Goal: Task Accomplishment & Management: Manage account settings

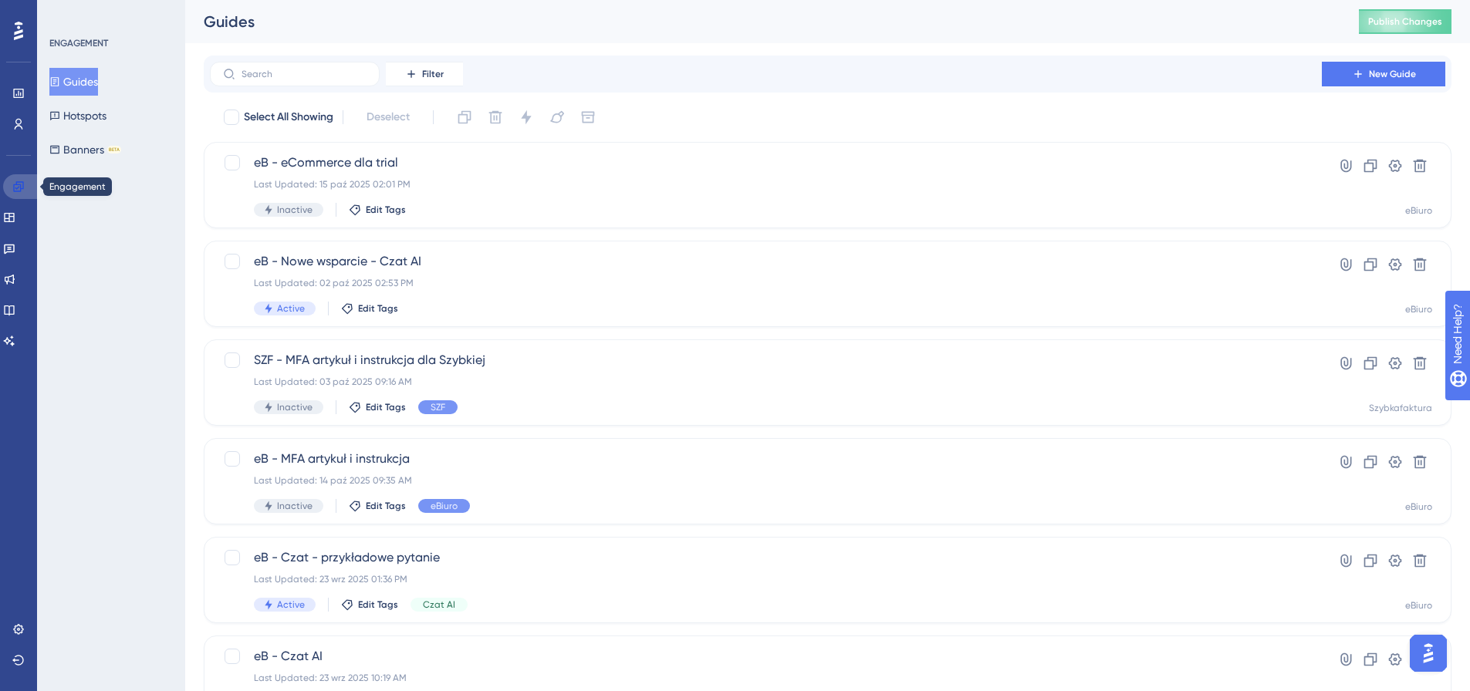
click at [29, 184] on link at bounding box center [21, 186] width 37 height 25
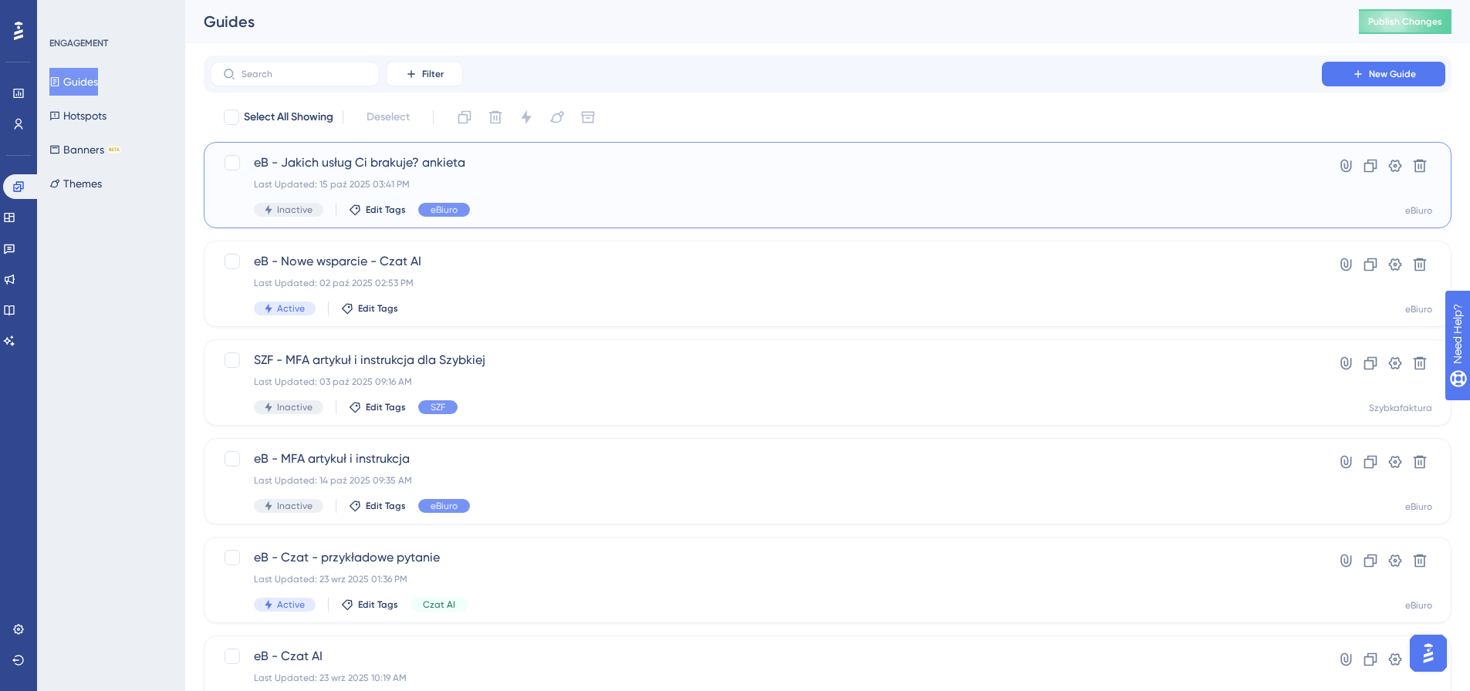
click at [505, 166] on span "eB - Jakich usług Ci brakuje? ankieta" at bounding box center [766, 163] width 1024 height 19
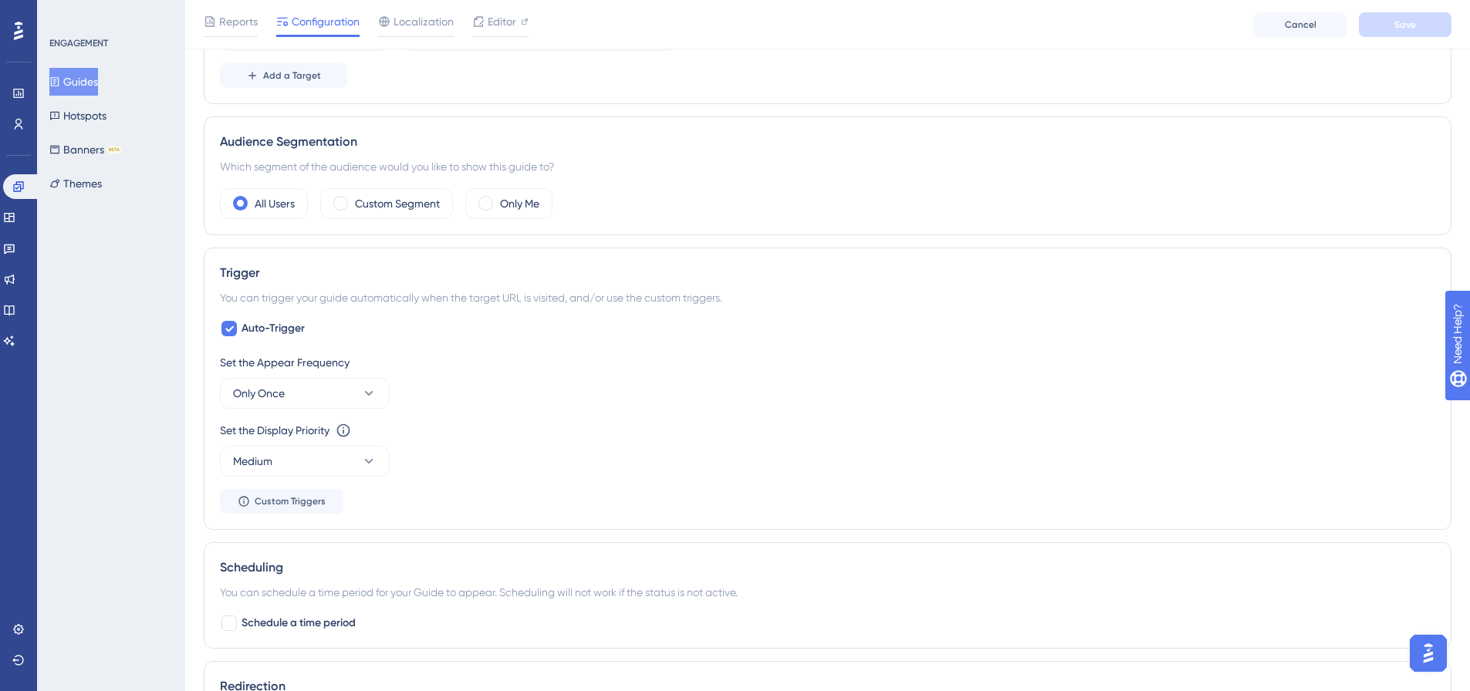
scroll to position [463, 0]
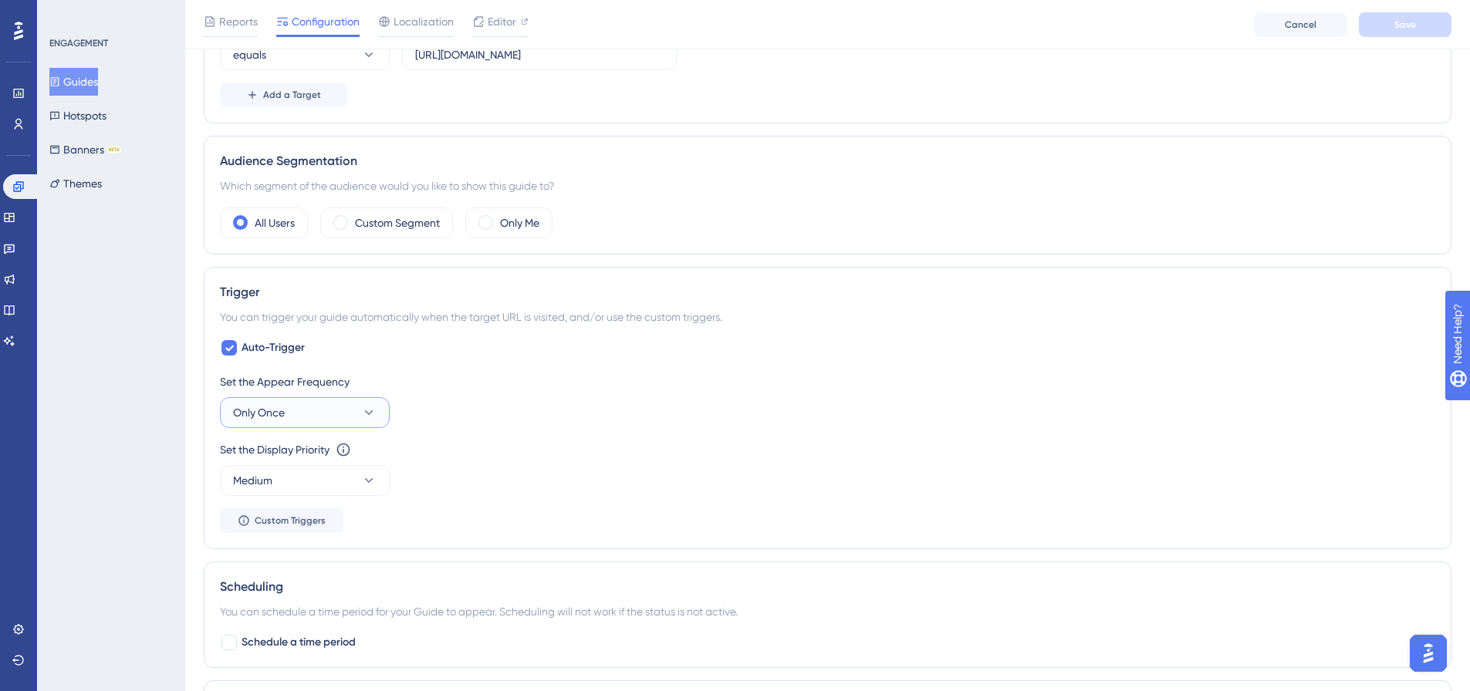
click at [290, 417] on button "Only Once" at bounding box center [305, 412] width 170 height 31
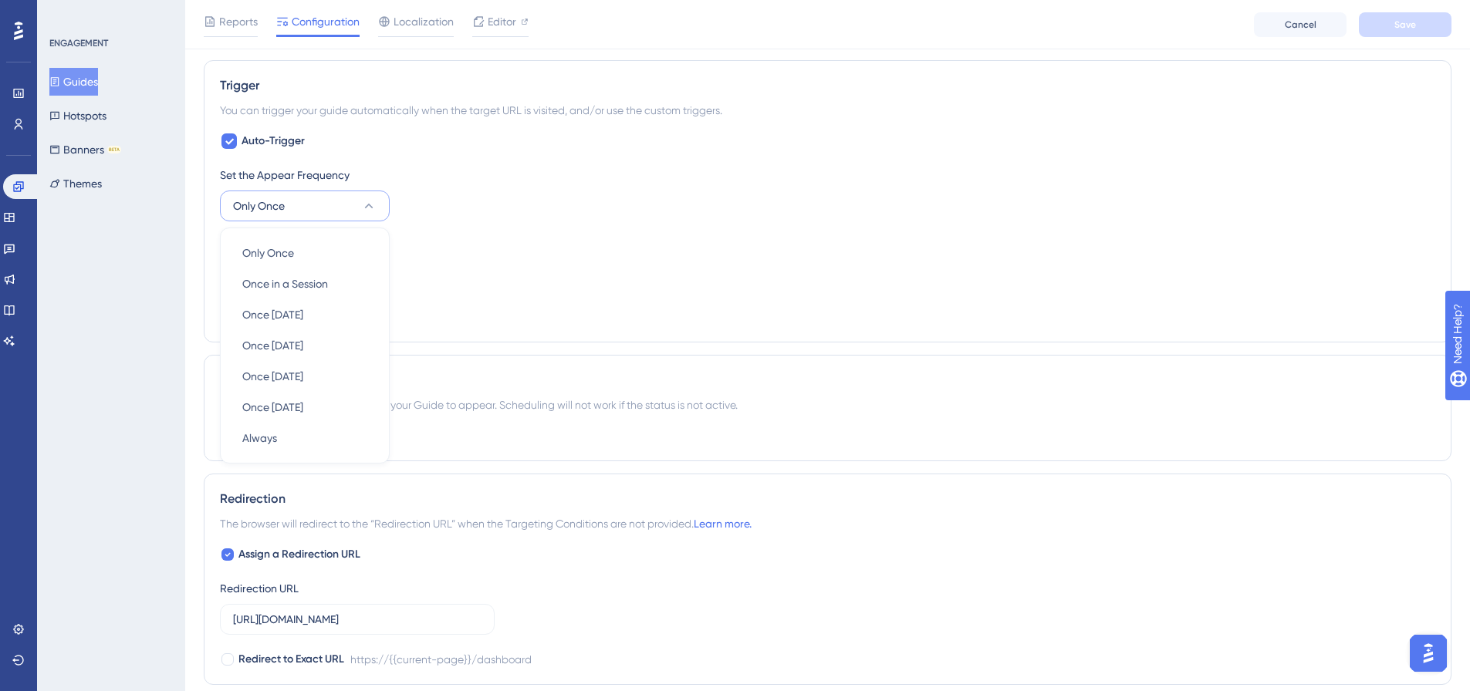
click at [348, 210] on button "Only Once" at bounding box center [305, 206] width 170 height 31
click at [328, 277] on span "Once in a Session" at bounding box center [285, 284] width 86 height 19
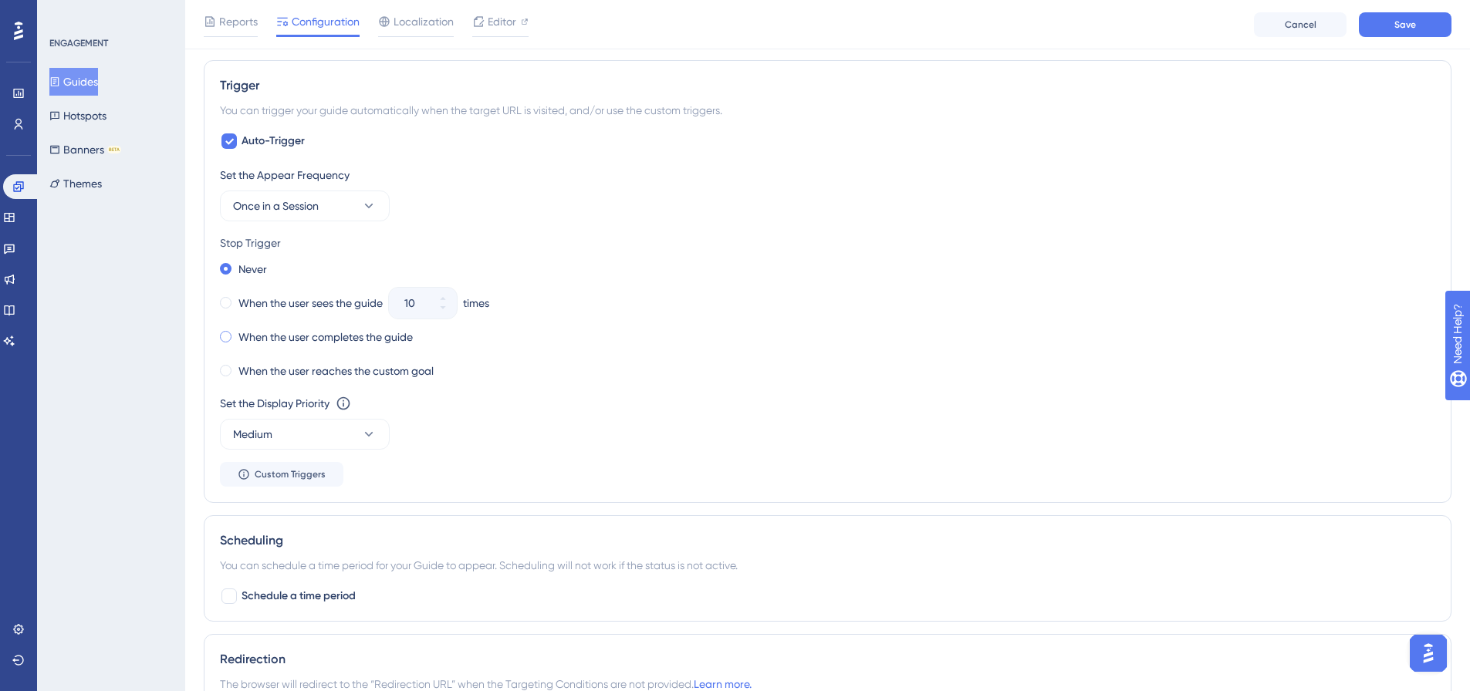
click at [356, 336] on label "When the user completes the guide" at bounding box center [325, 337] width 174 height 19
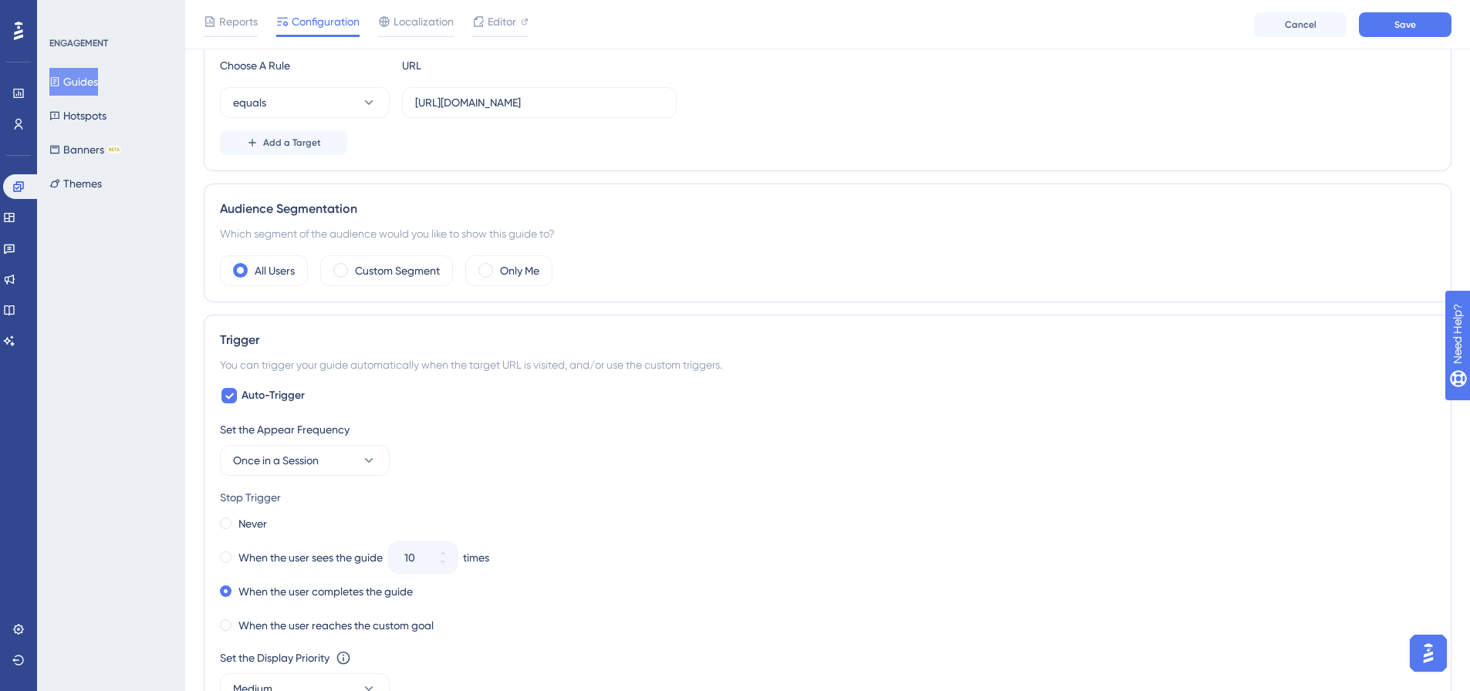
scroll to position [284, 0]
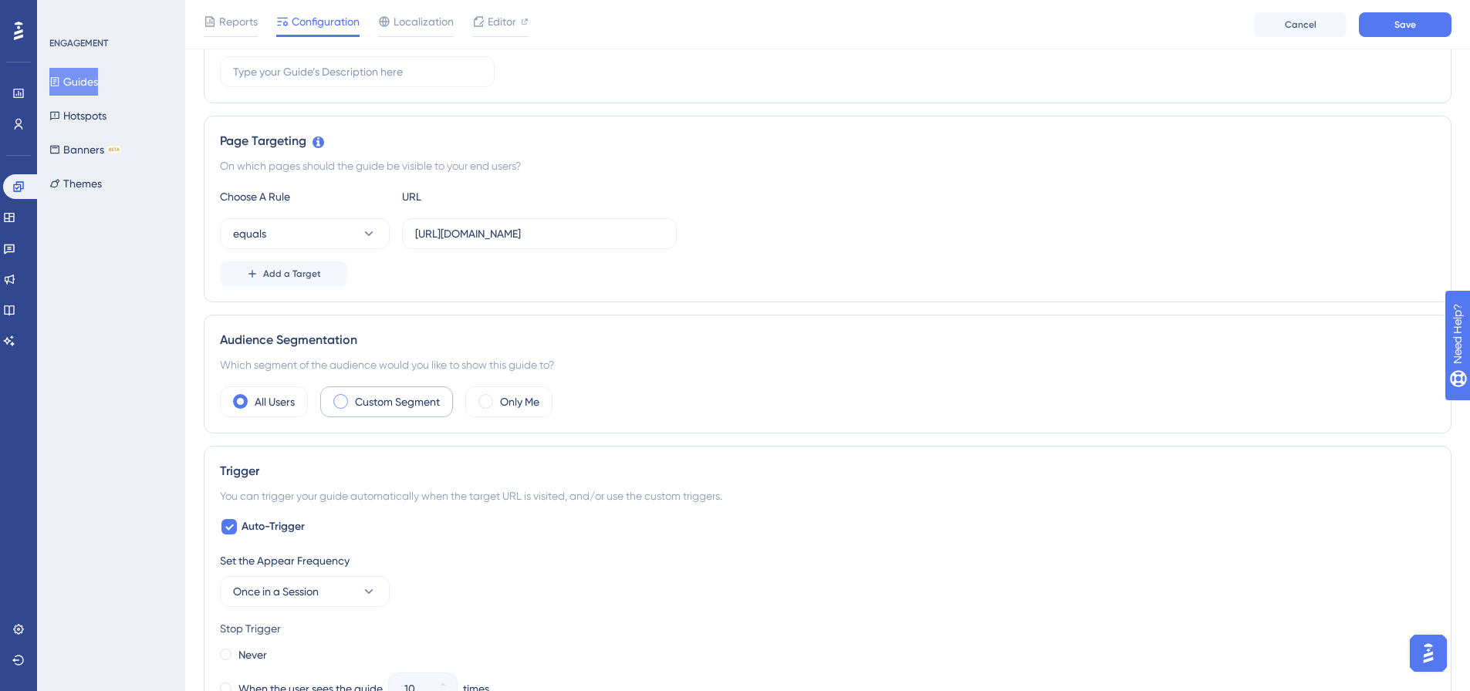
click at [399, 392] on div "Custom Segment" at bounding box center [386, 402] width 133 height 31
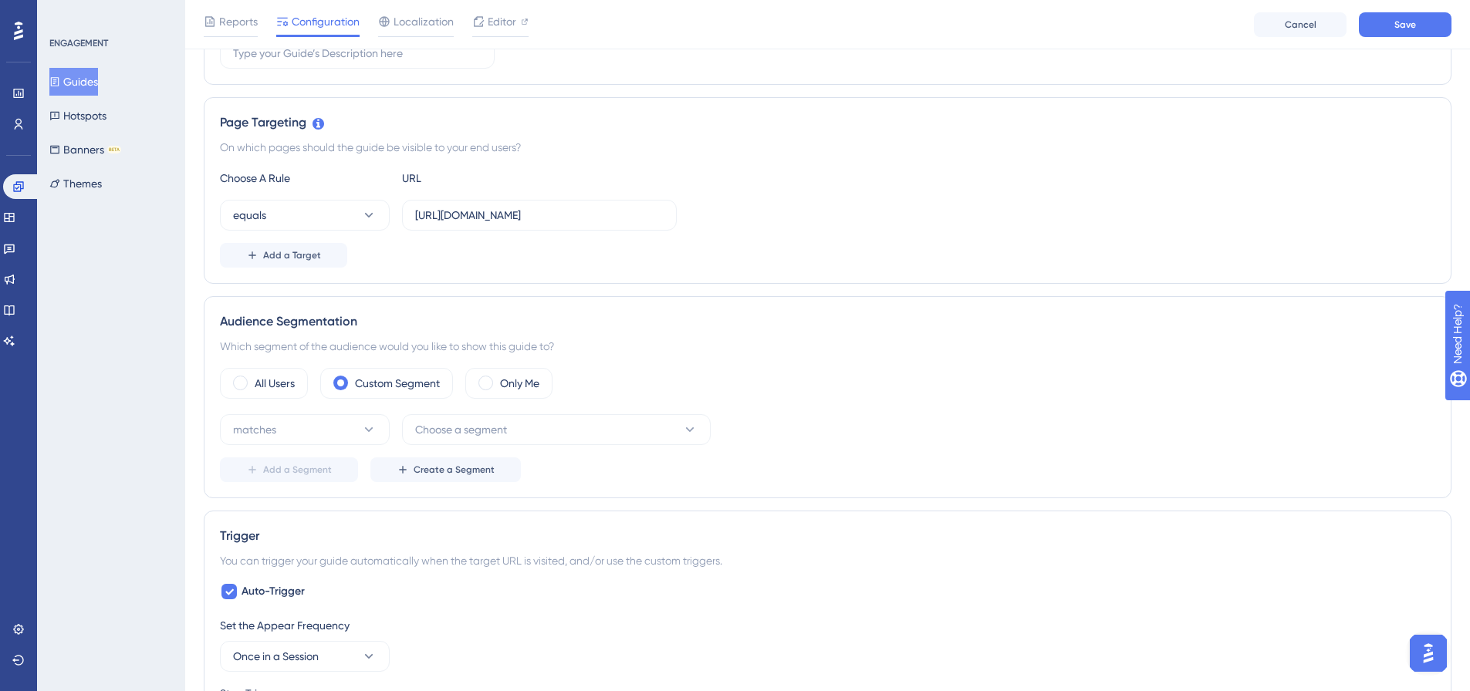
scroll to position [438, 0]
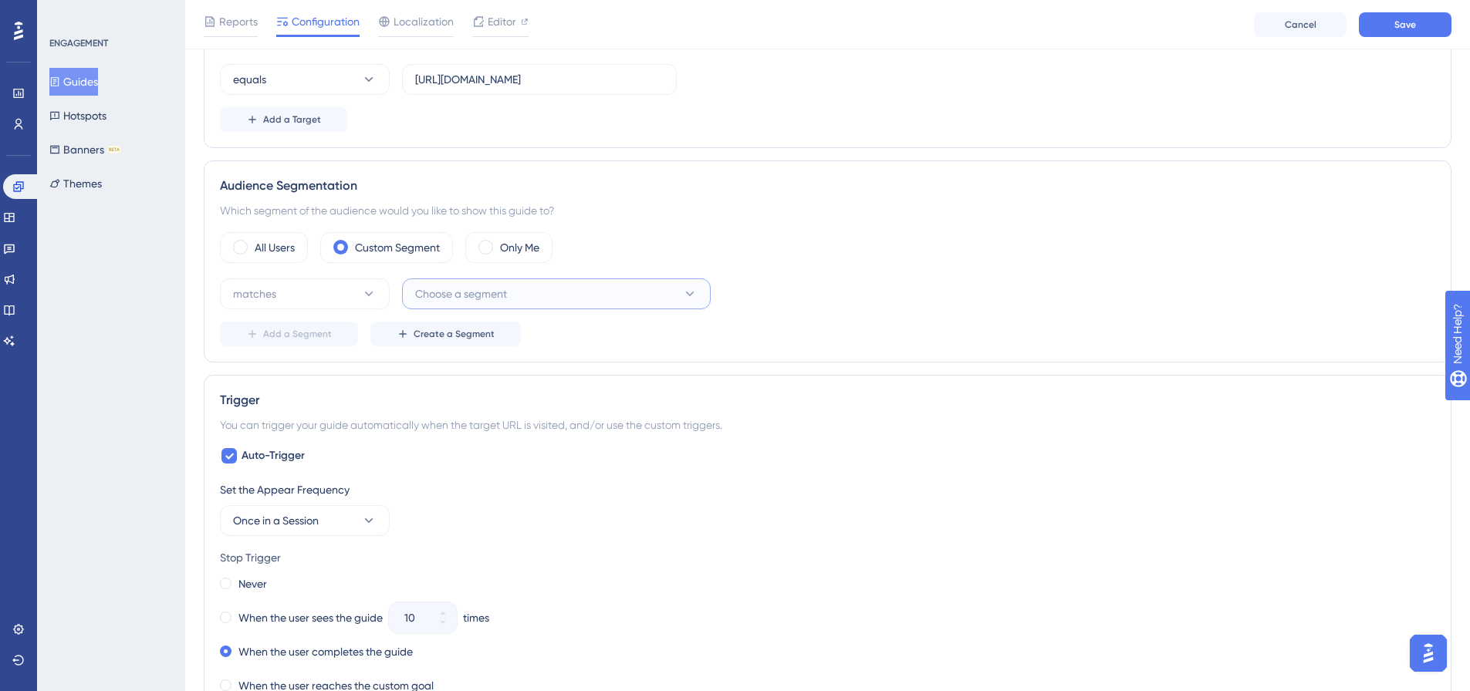
click at [522, 295] on button "Choose a segment" at bounding box center [556, 294] width 309 height 31
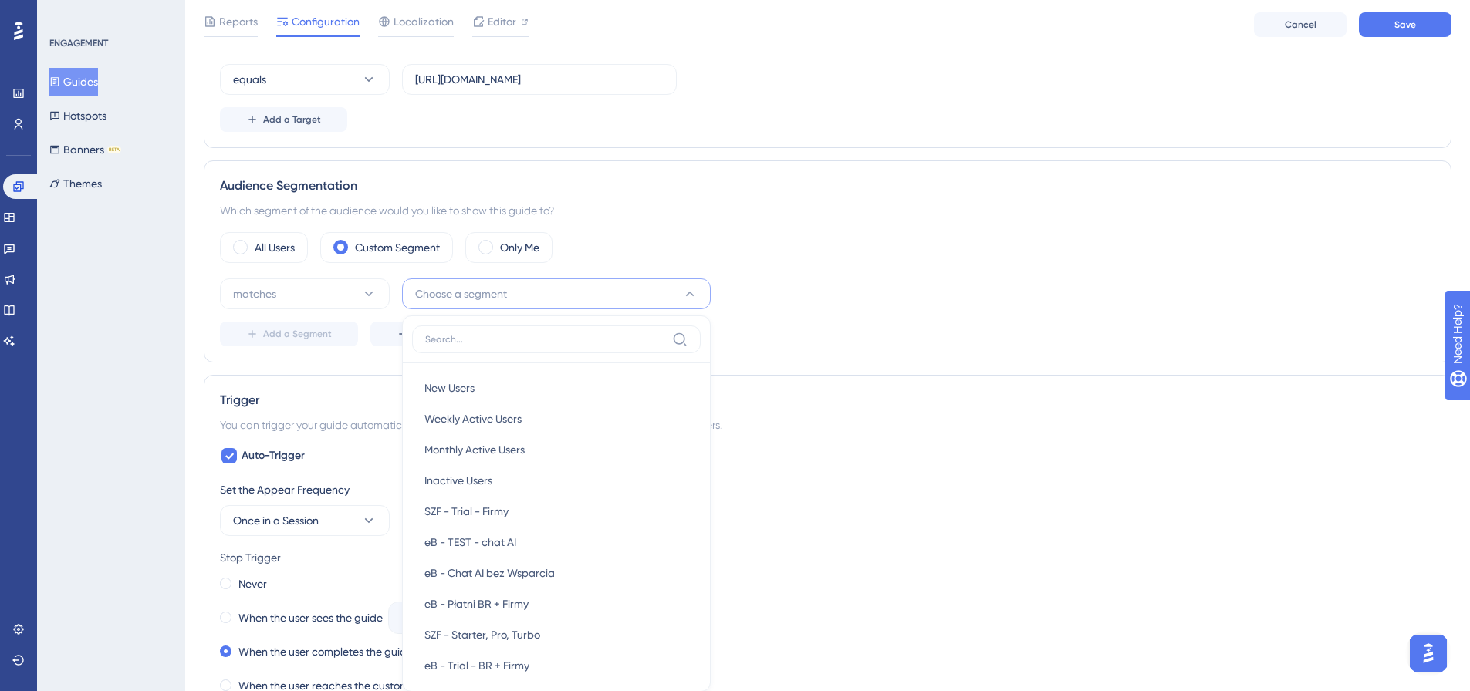
scroll to position [593, 0]
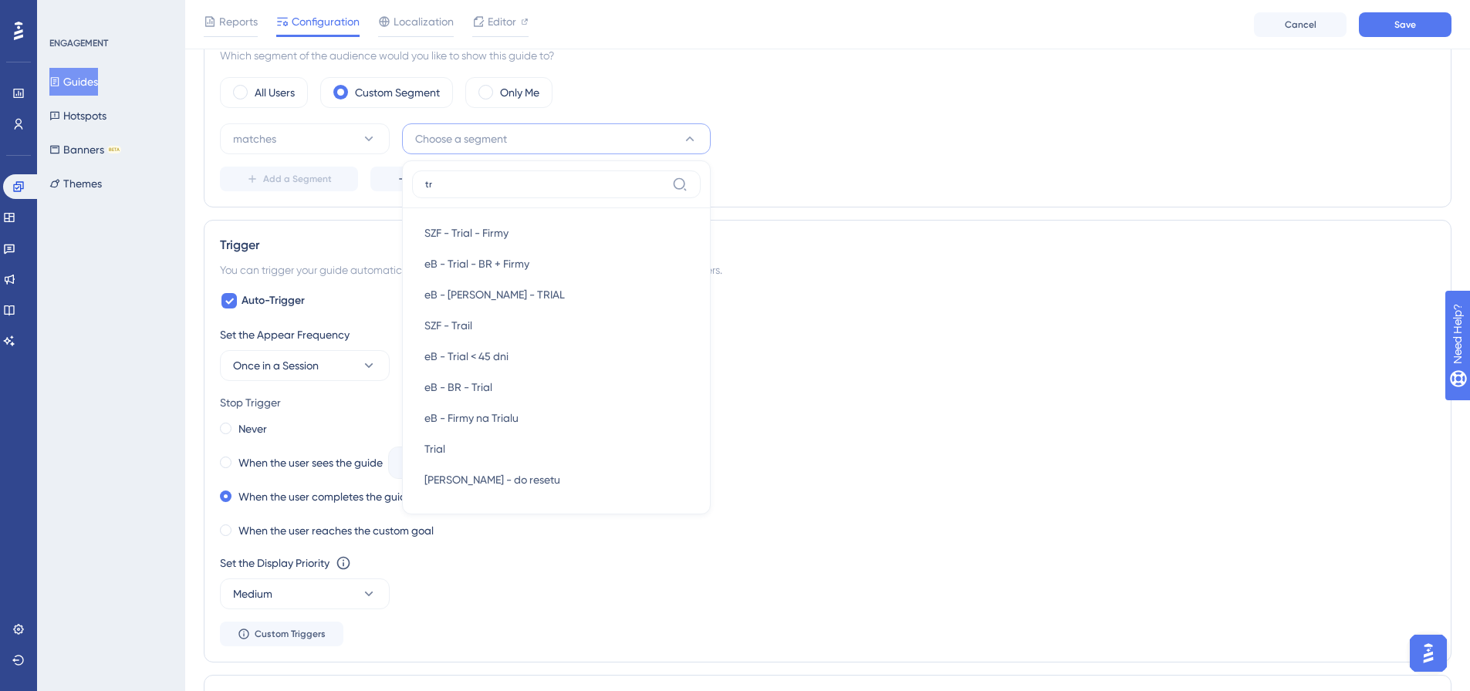
type input "t"
type input "firm"
click at [981, 116] on div "All Users Custom Segment Only Me matches Choose a segment firm SZF - Trial - Fi…" at bounding box center [827, 134] width 1215 height 114
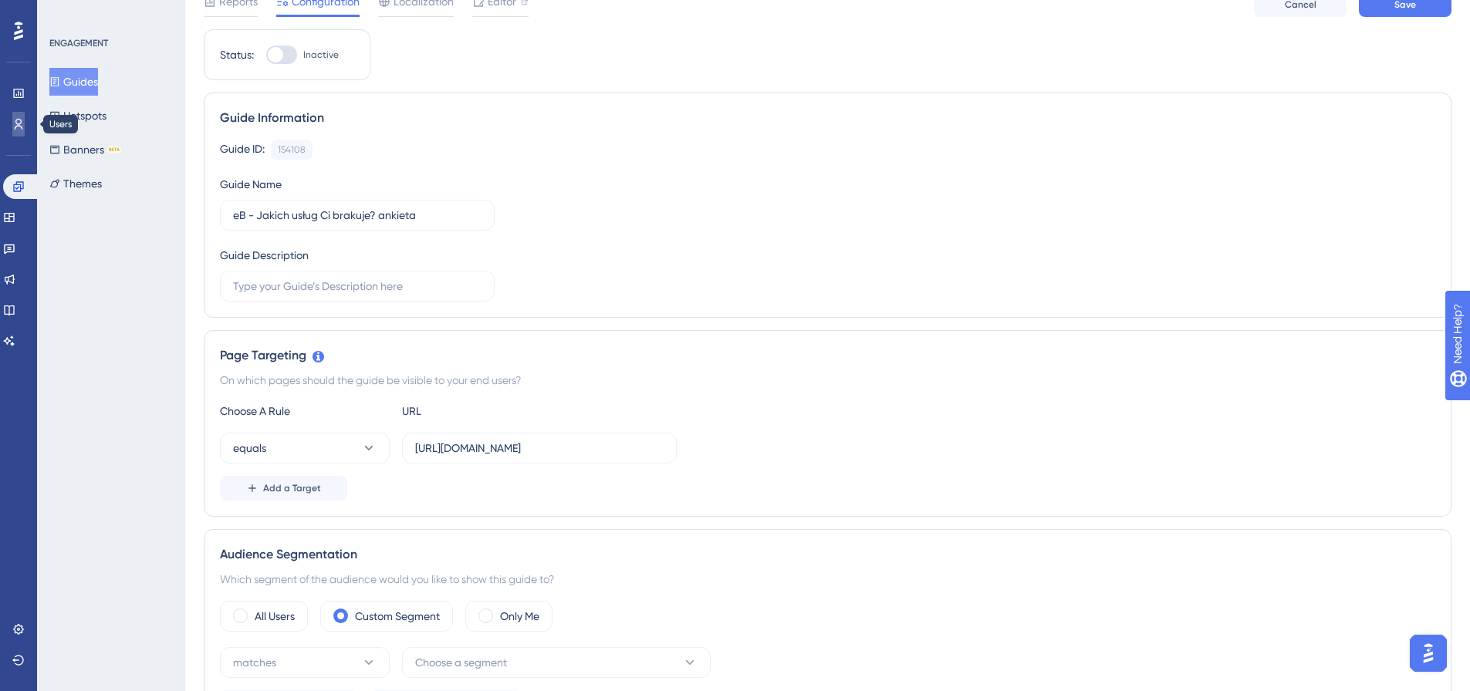
scroll to position [0, 0]
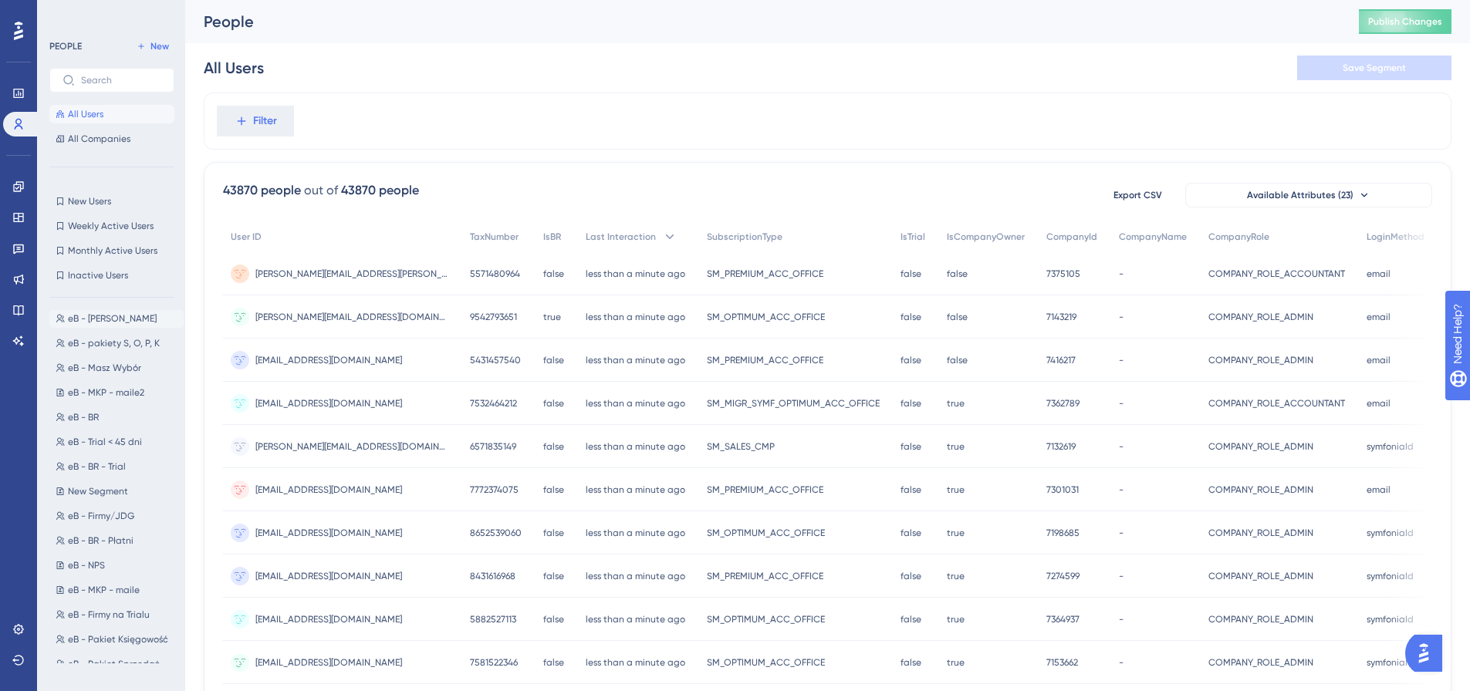
scroll to position [231, 0]
click at [138, 492] on button "eB - Firmy/JDG eB - Firmy/JDG" at bounding box center [116, 489] width 134 height 19
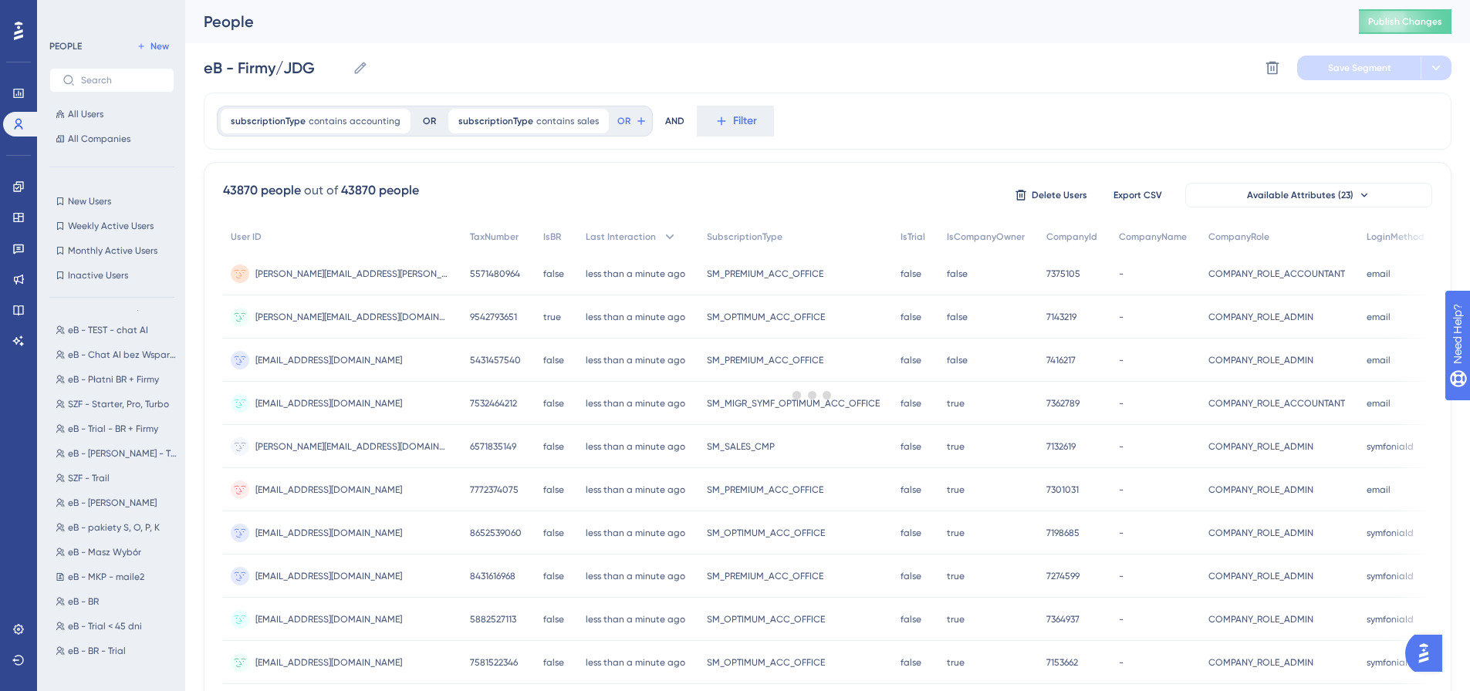
scroll to position [0, 0]
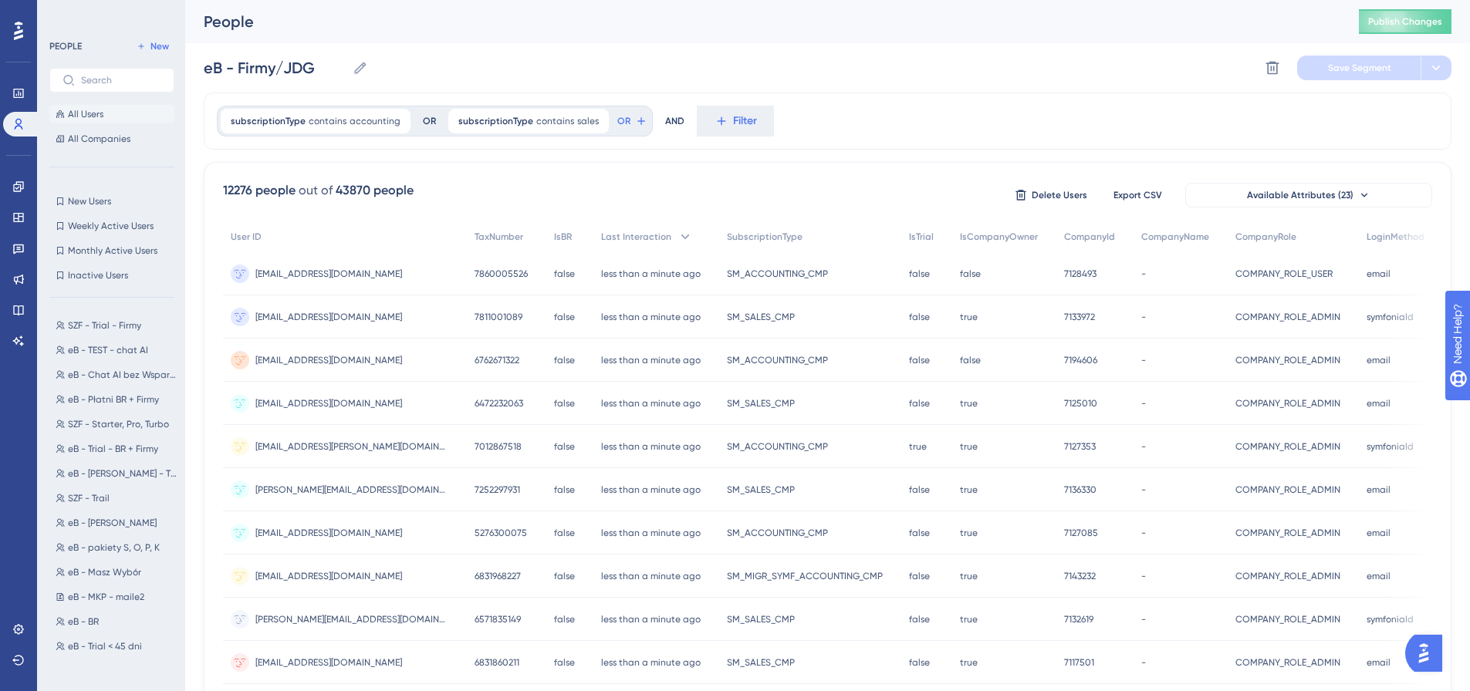
click at [73, 113] on span "All Users" at bounding box center [85, 114] width 35 height 12
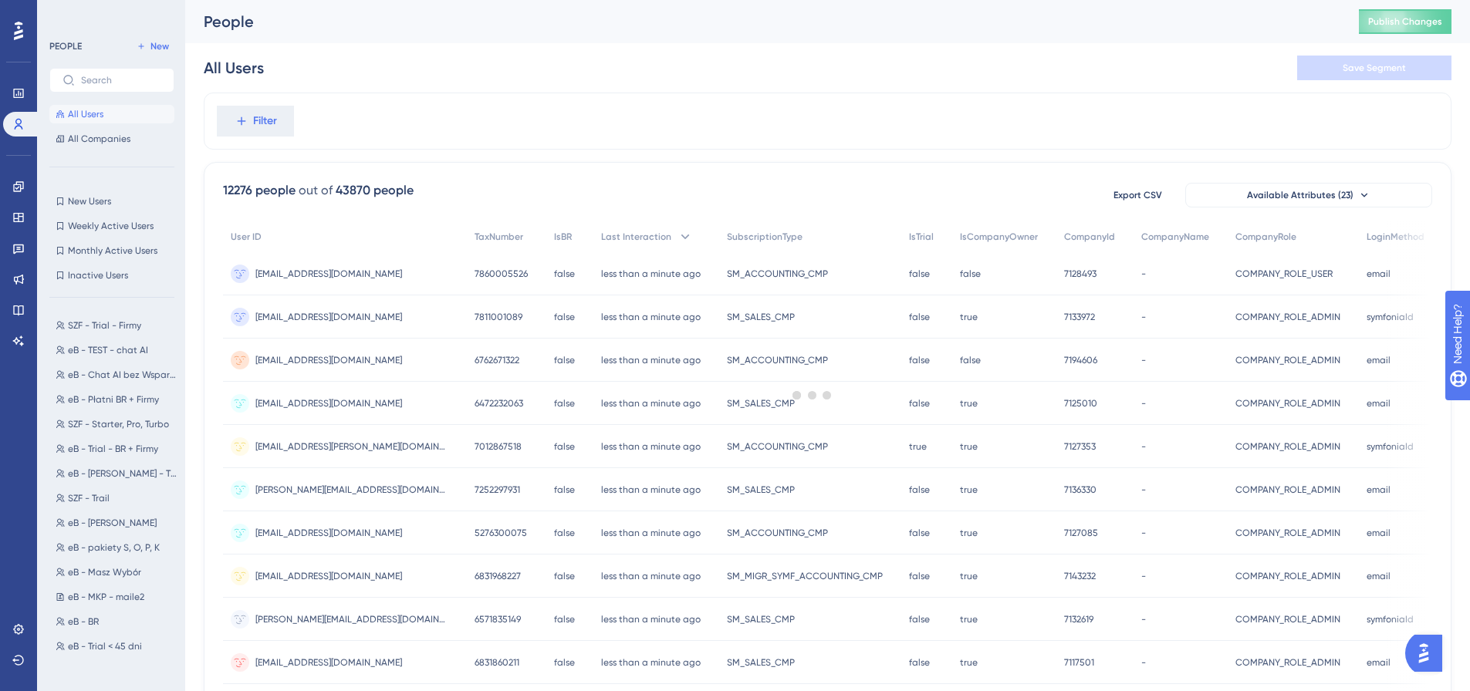
click at [292, 133] on div at bounding box center [811, 395] width 1315 height 580
click at [276, 120] on div at bounding box center [811, 395] width 1315 height 580
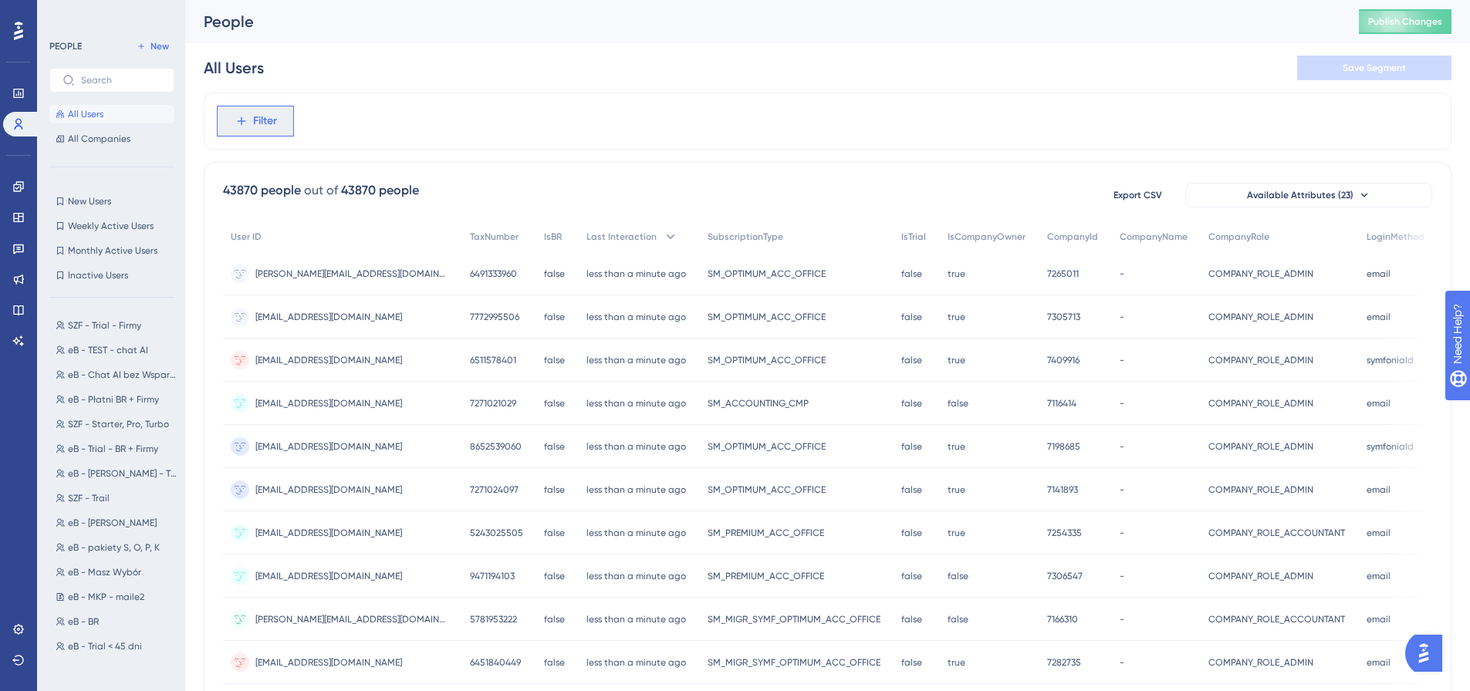
click at [257, 122] on span "Filter" at bounding box center [265, 121] width 24 height 19
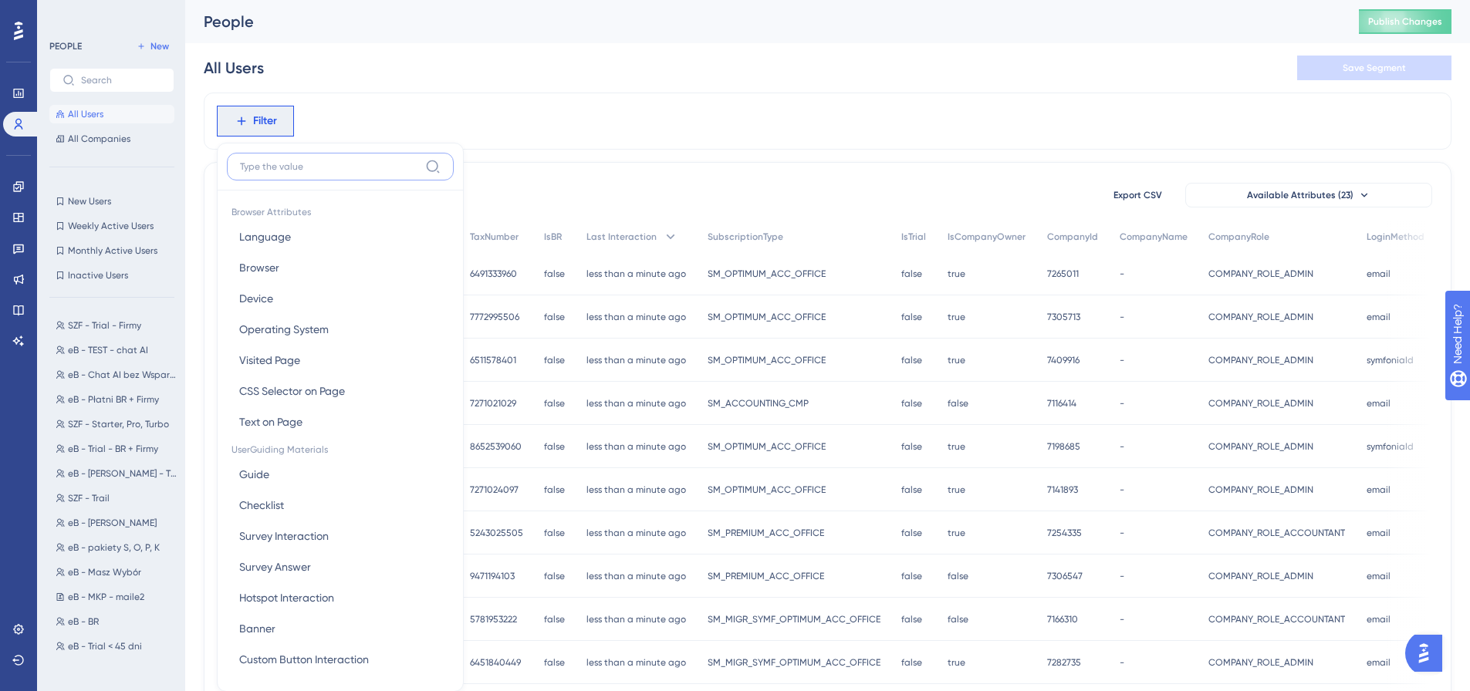
scroll to position [72, 0]
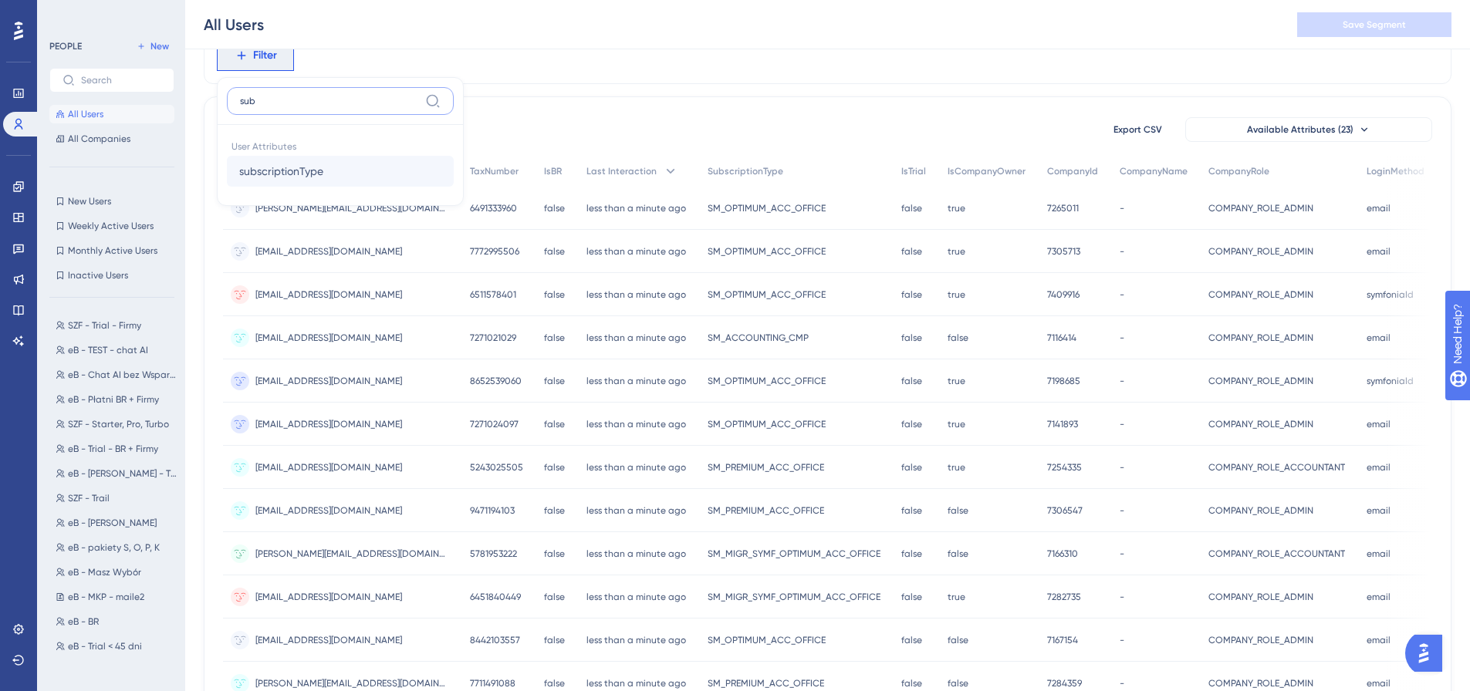
type input "sub"
click at [296, 173] on span "subscriptionType" at bounding box center [281, 171] width 84 height 19
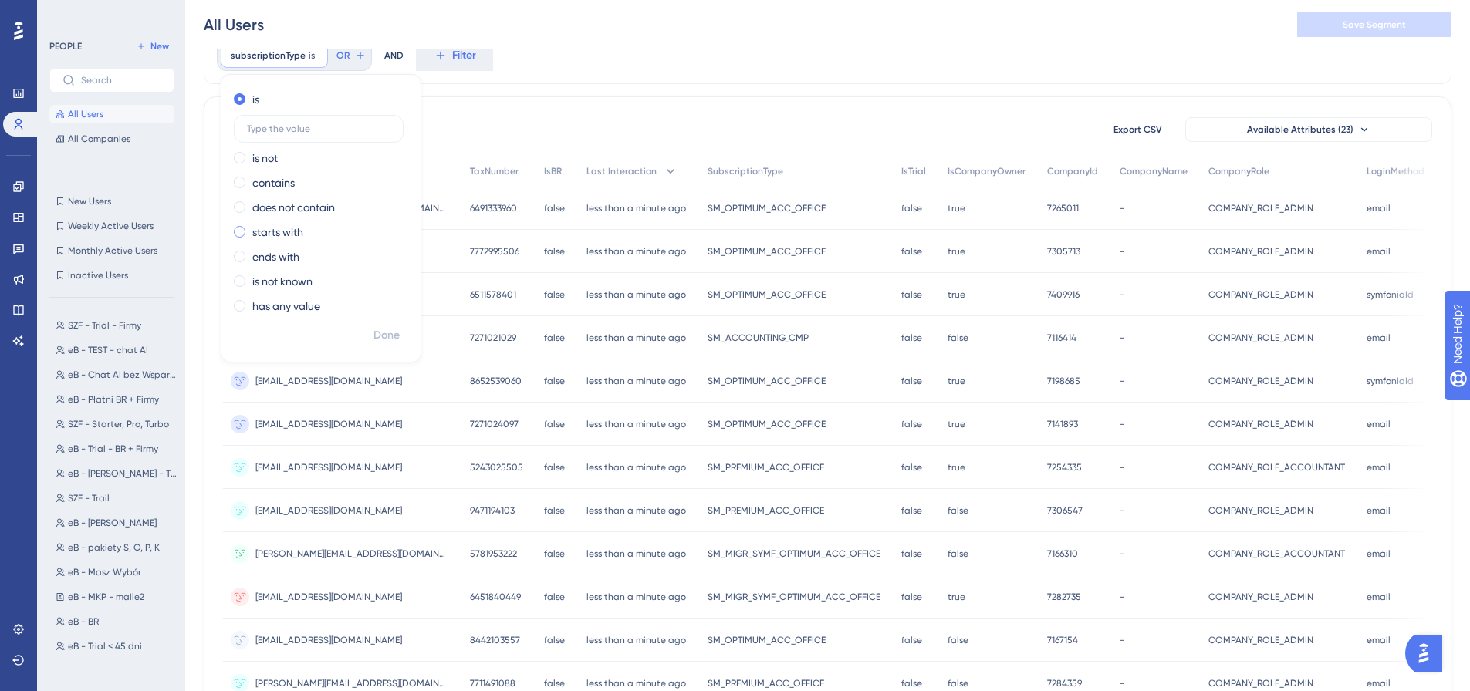
click at [283, 234] on label "starts with" at bounding box center [277, 232] width 51 height 19
click at [282, 223] on input "text" at bounding box center [319, 227] width 144 height 11
type input "SM"
click at [383, 335] on span "Done" at bounding box center [386, 335] width 26 height 19
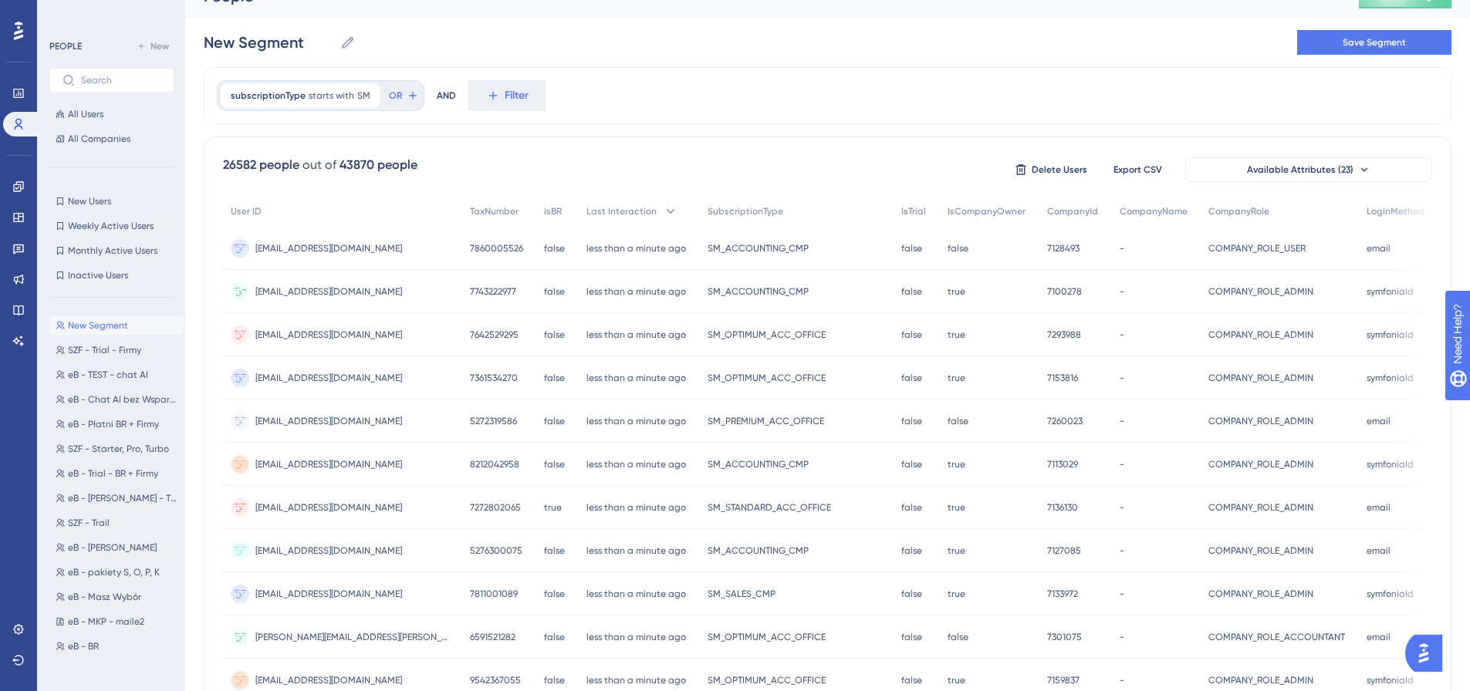
scroll to position [0, 0]
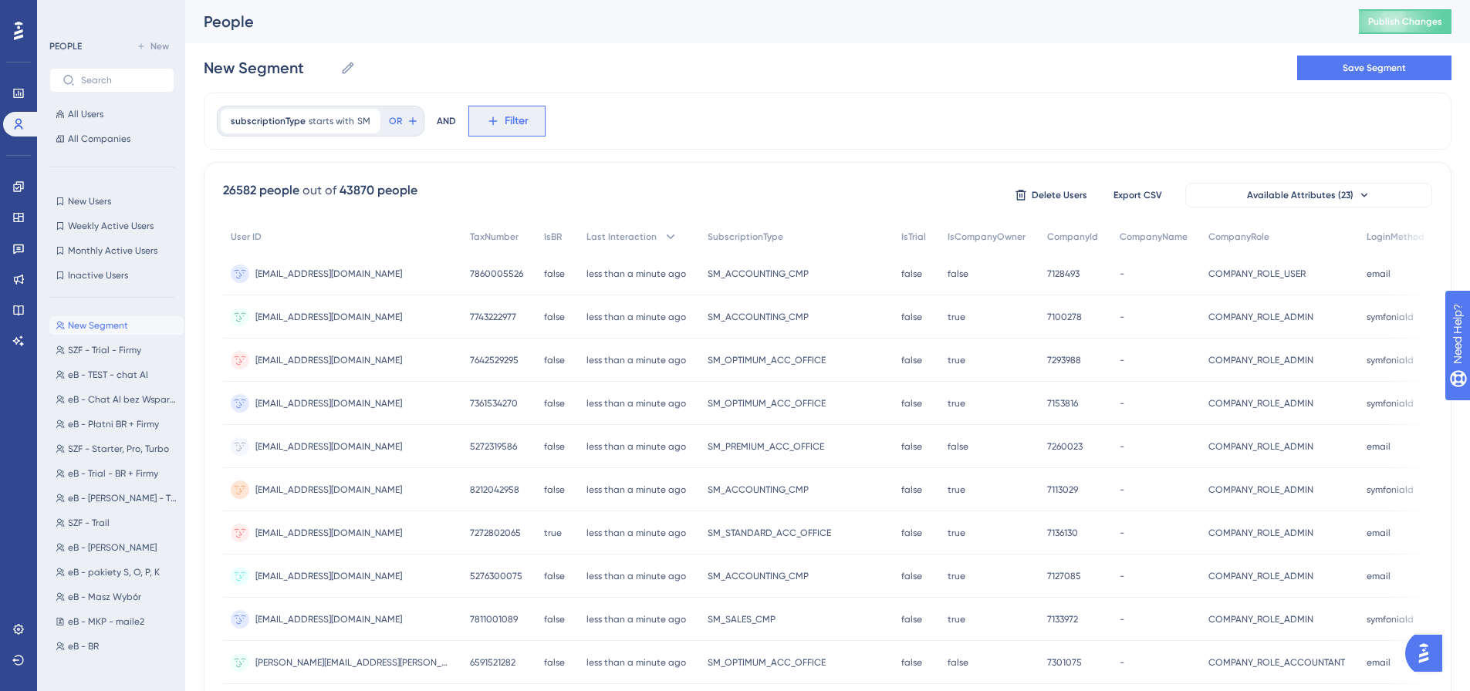
click at [486, 116] on icon at bounding box center [493, 121] width 14 height 14
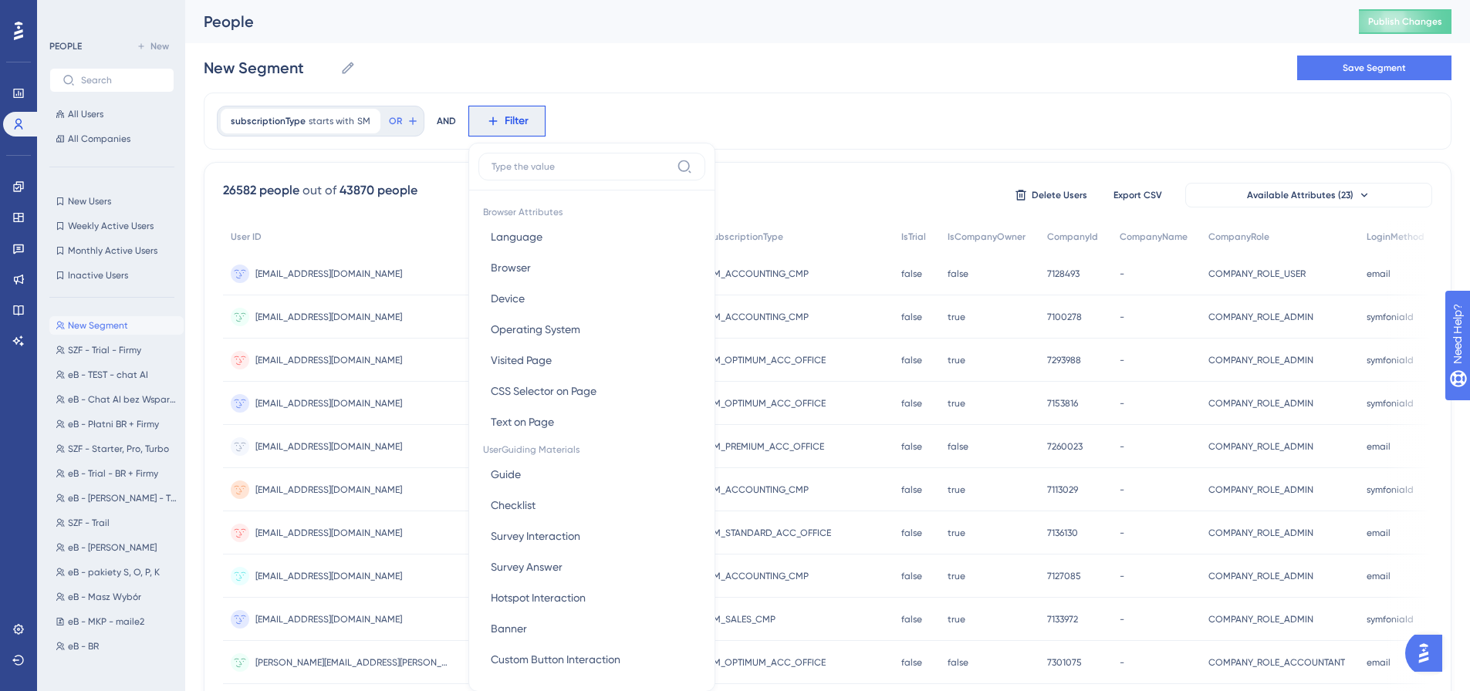
scroll to position [72, 0]
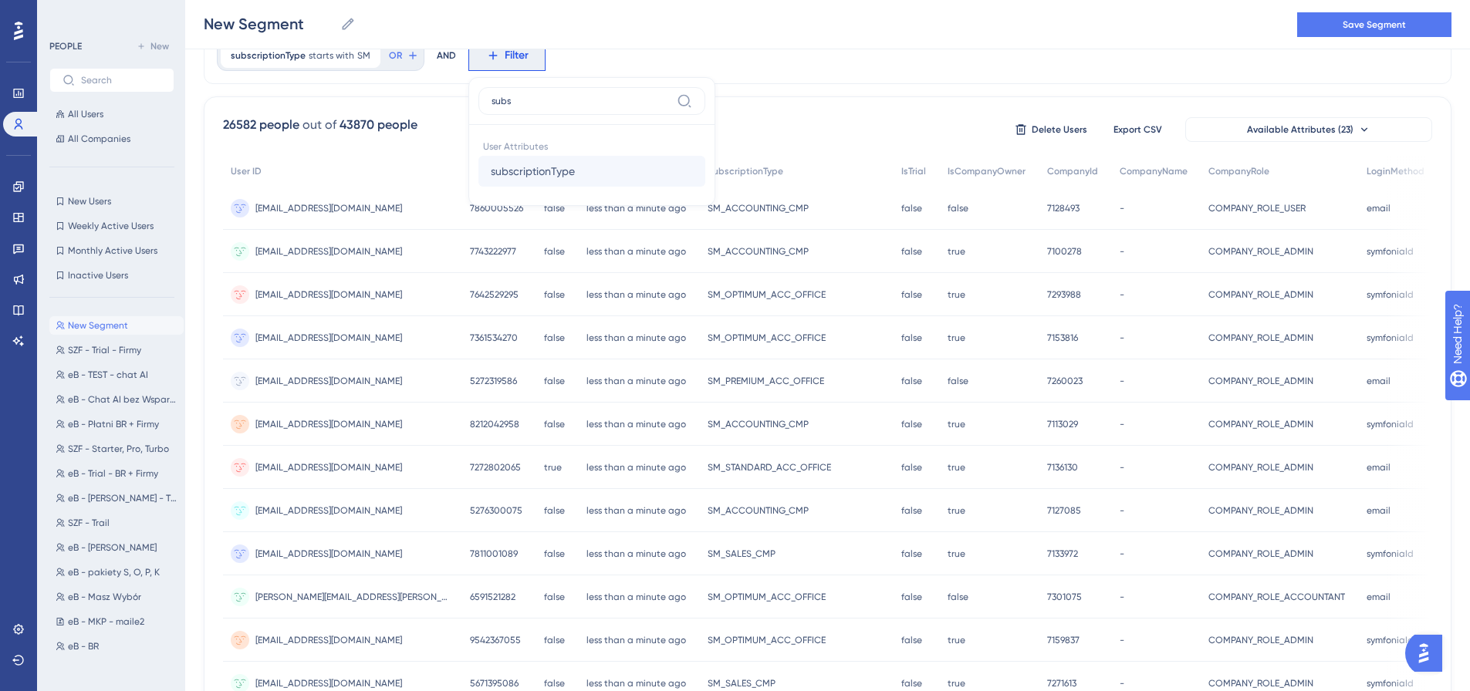
type input "subs"
click at [566, 171] on span "subscriptionType" at bounding box center [533, 171] width 84 height 19
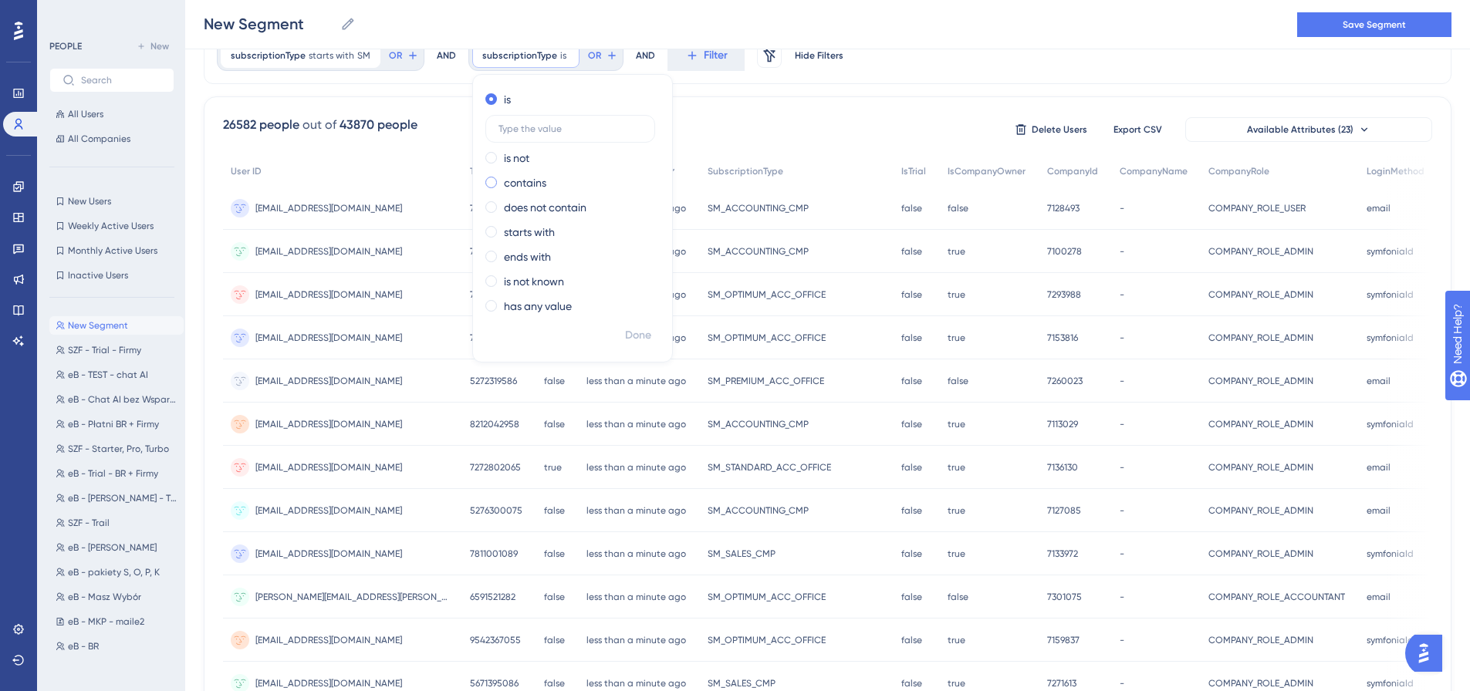
click at [518, 188] on label "contains" at bounding box center [525, 183] width 42 height 19
click at [513, 174] on input "text" at bounding box center [570, 178] width 144 height 11
type input "cmp"
click at [641, 334] on span "Done" at bounding box center [638, 335] width 26 height 19
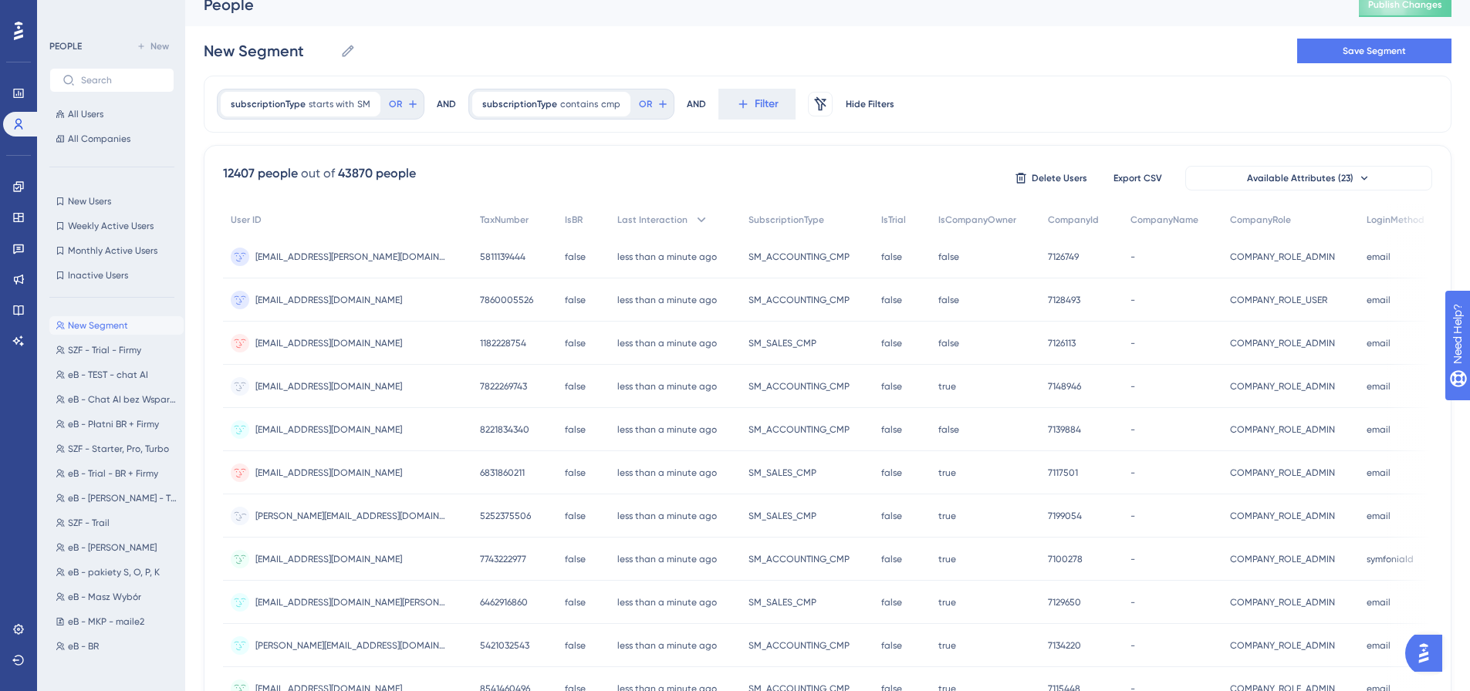
scroll to position [15, 0]
click at [550, 103] on div "subscriptionType contains cmp cmp Remove" at bounding box center [551, 106] width 158 height 25
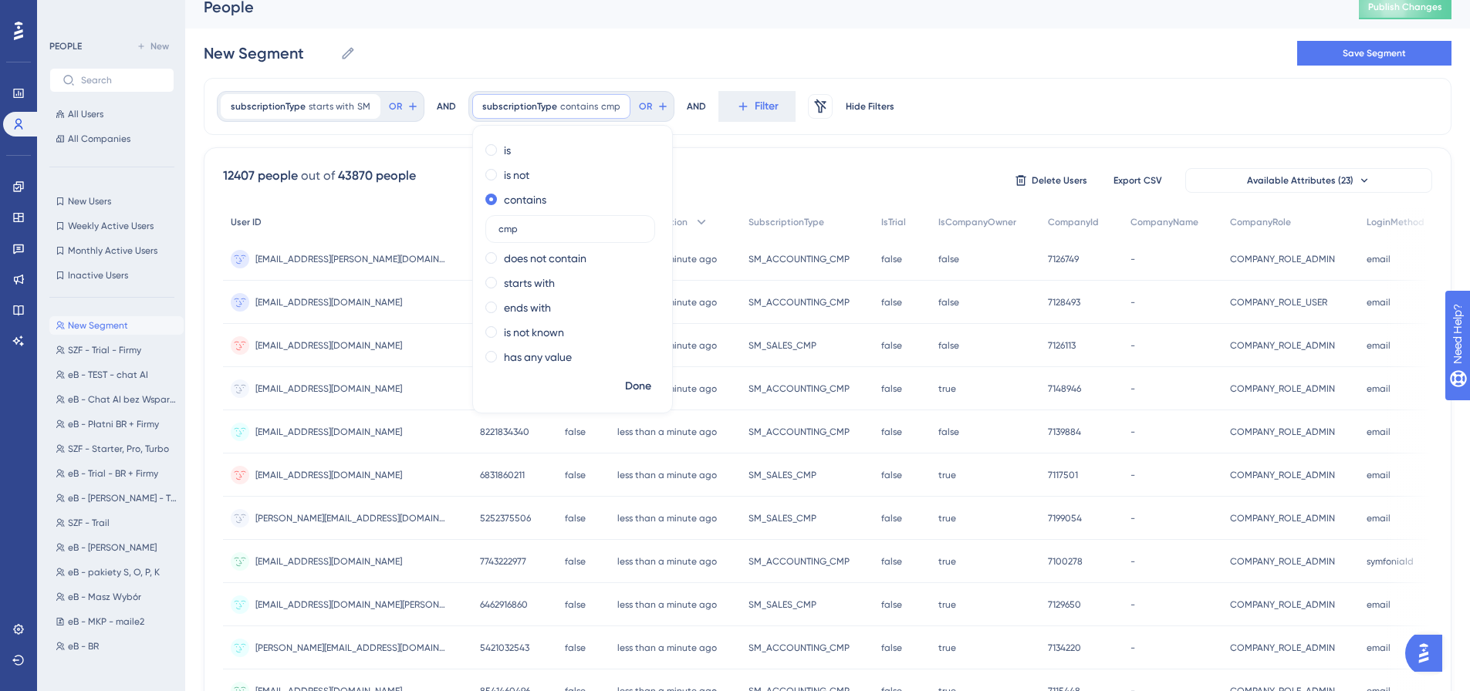
drag, startPoint x: 539, startPoint y: 230, endPoint x: 455, endPoint y: 228, distance: 83.3
click at [455, 228] on div "subscriptionType starts with SM SM Remove OR AND subscriptionType contains cmp …" at bounding box center [828, 624] width 1248 height 1093
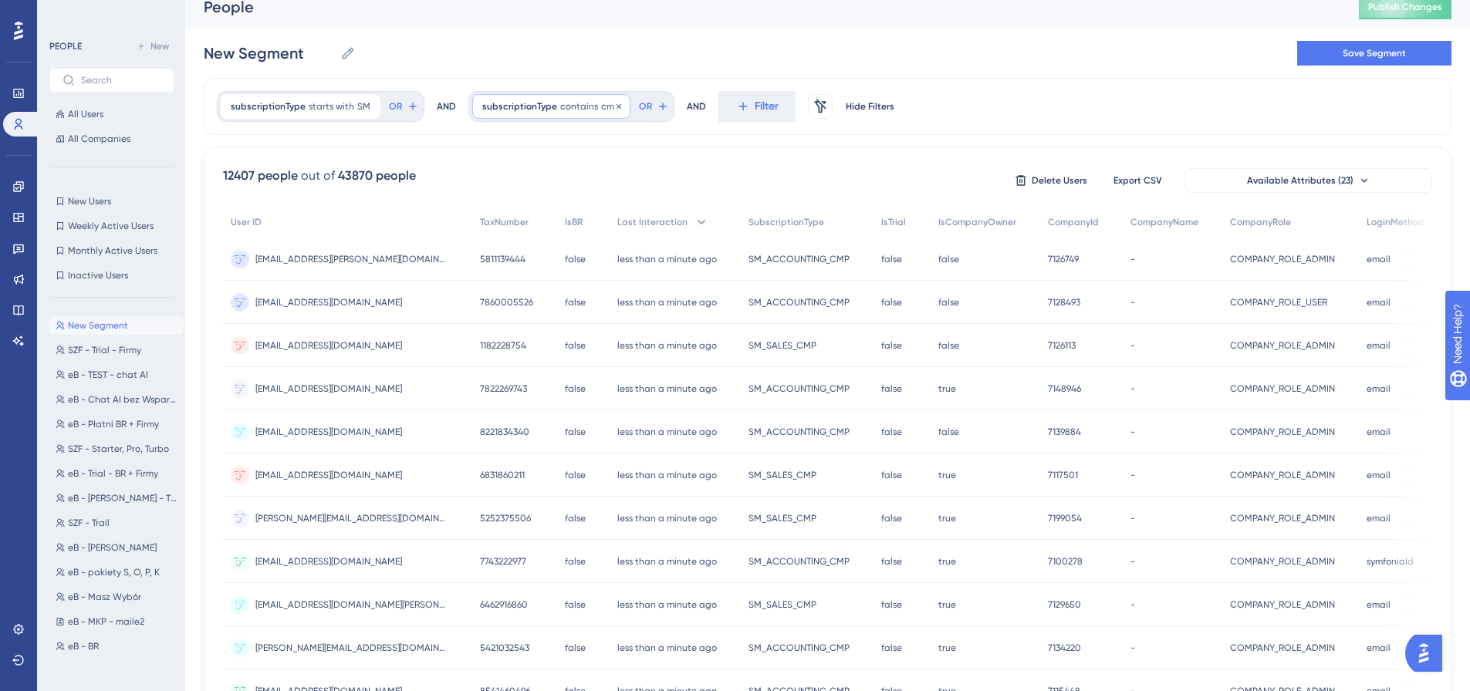
click at [551, 103] on div "subscriptionType contains cmp cmp Remove" at bounding box center [551, 106] width 158 height 25
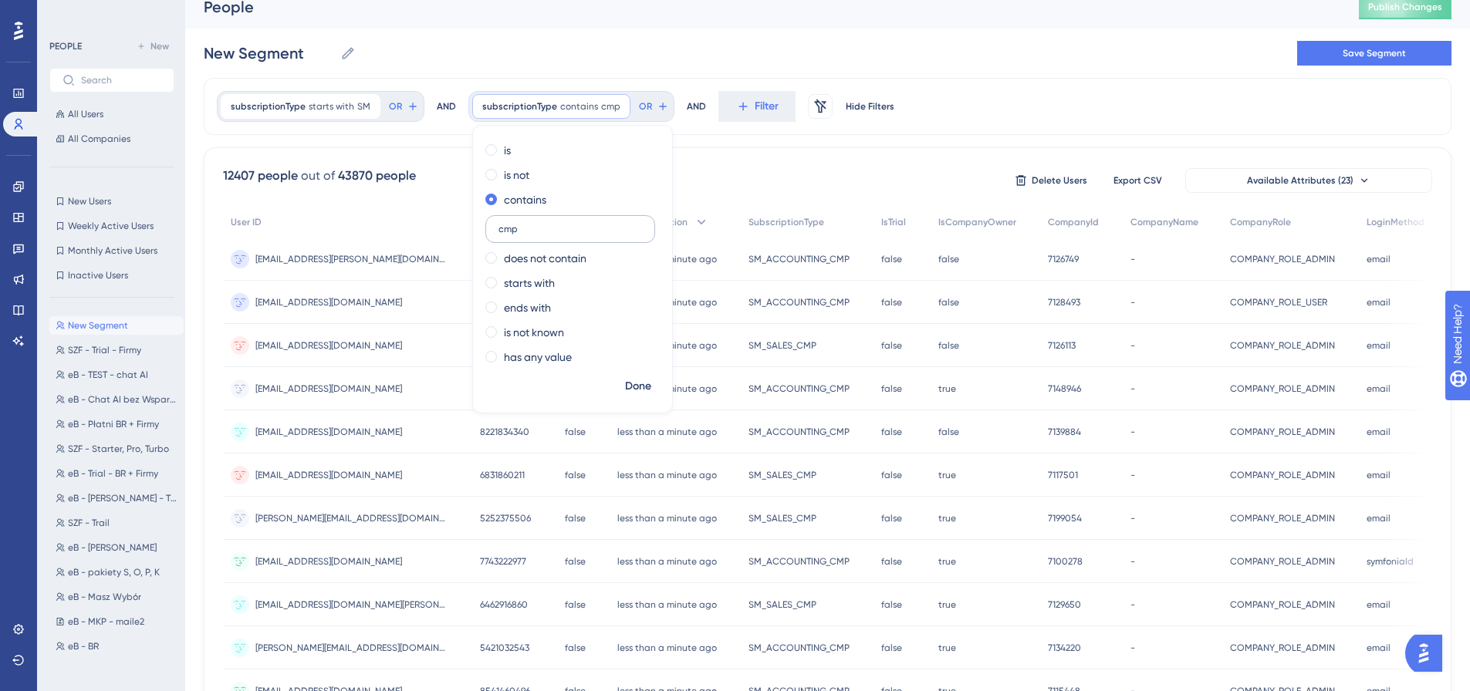
click at [507, 230] on input "cmp" at bounding box center [570, 229] width 144 height 11
type input "accounting"
click at [634, 382] on span "Done" at bounding box center [638, 386] width 26 height 19
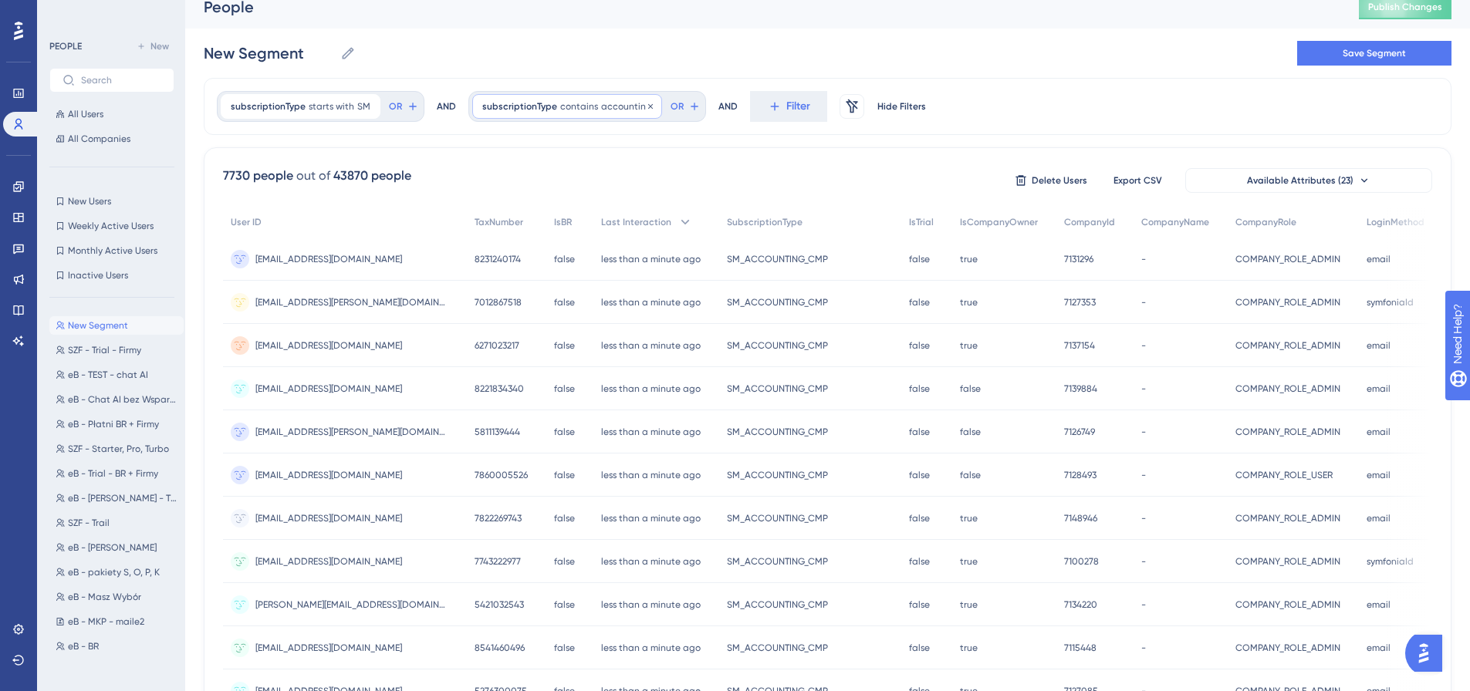
click at [584, 101] on span "contains" at bounding box center [579, 106] width 38 height 12
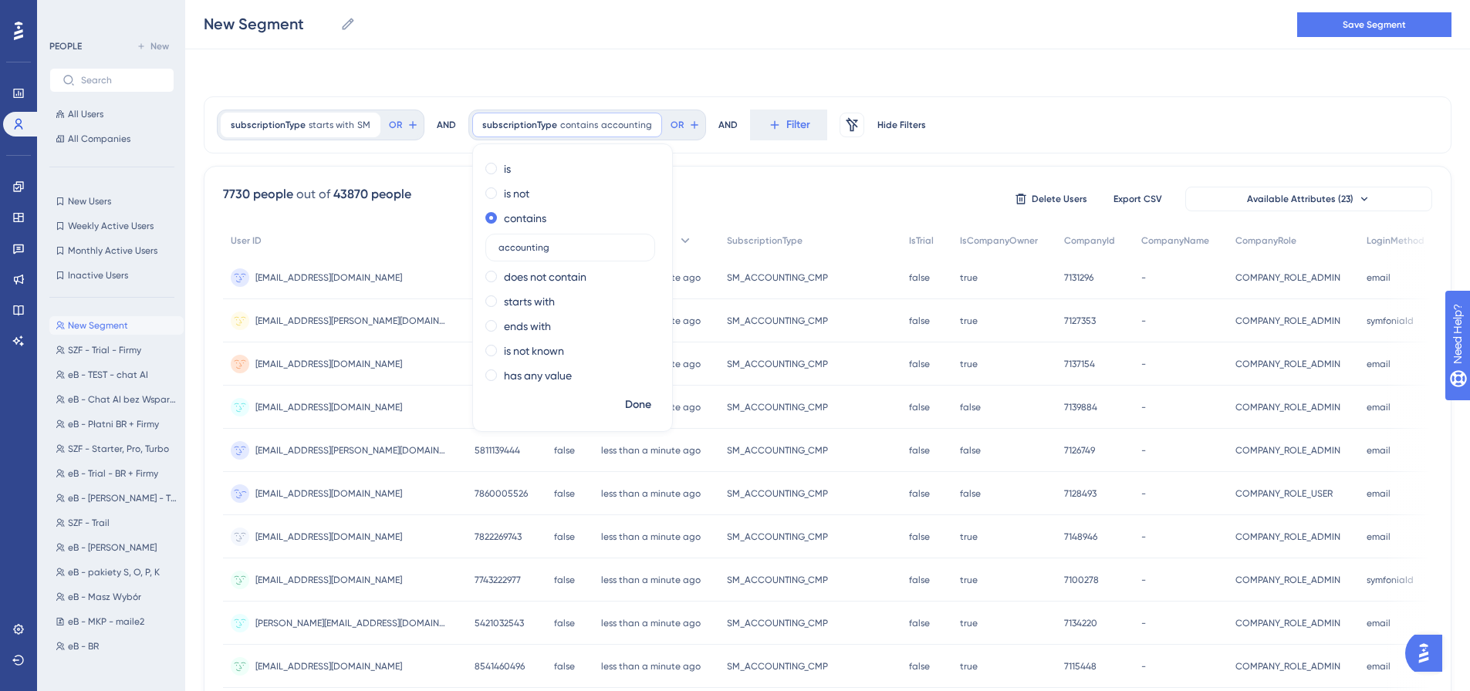
scroll to position [0, 0]
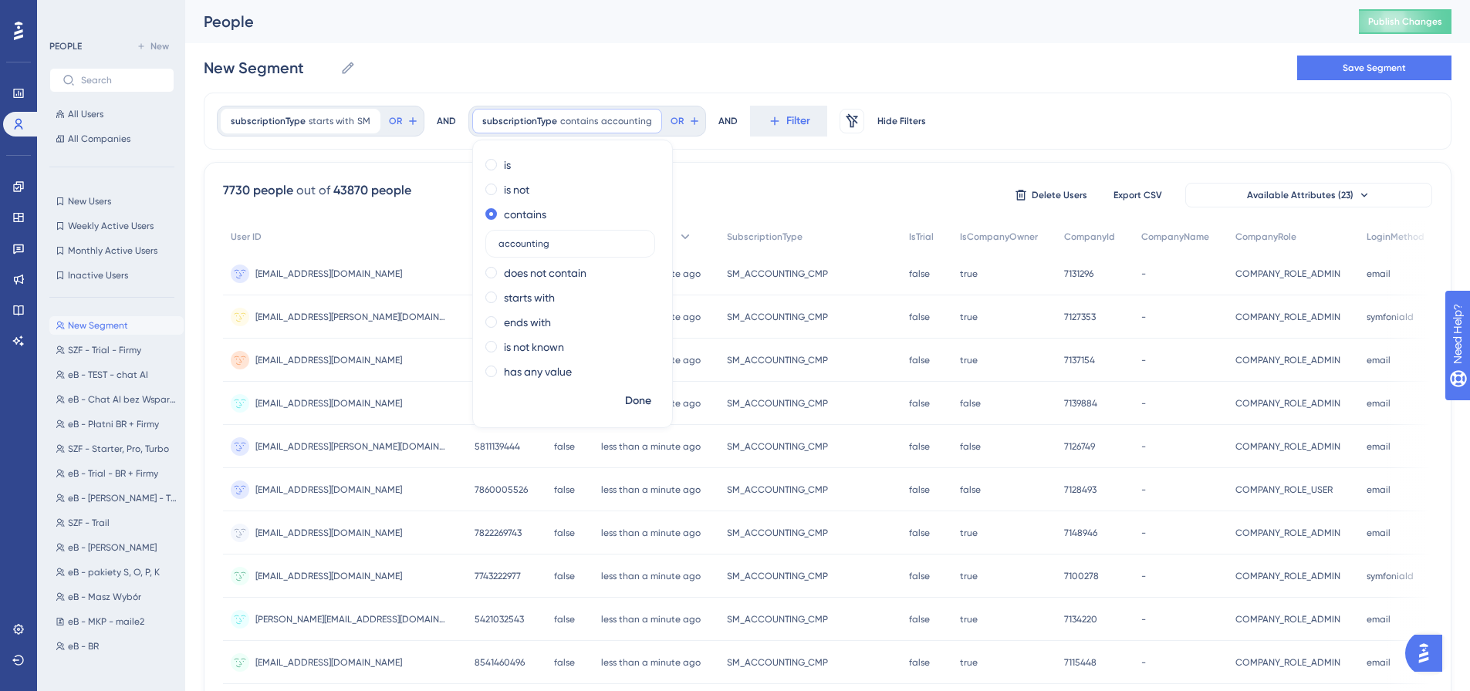
click at [699, 148] on div "subscriptionType starts with SM SM Remove OR AND subscriptionType contains acco…" at bounding box center [828, 121] width 1248 height 57
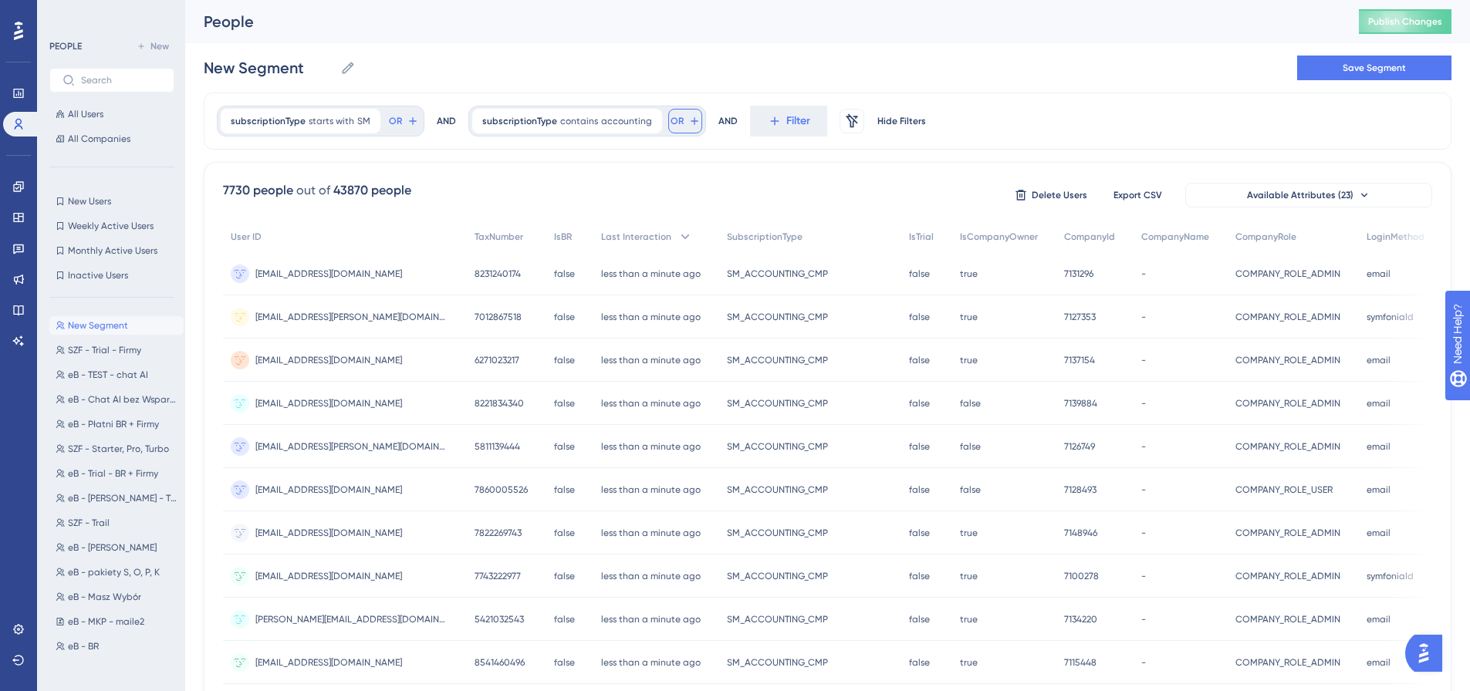
click at [674, 119] on button "OR" at bounding box center [685, 121] width 34 height 25
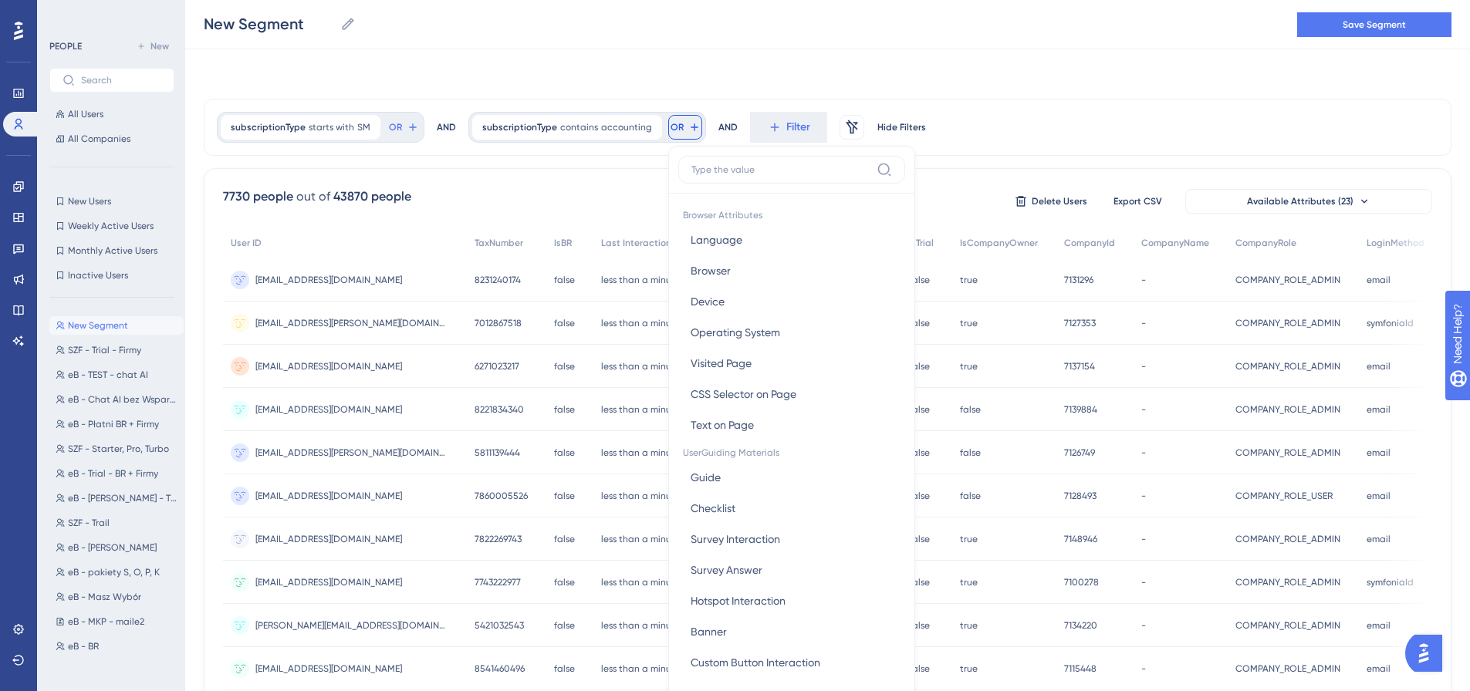
scroll to position [70, 0]
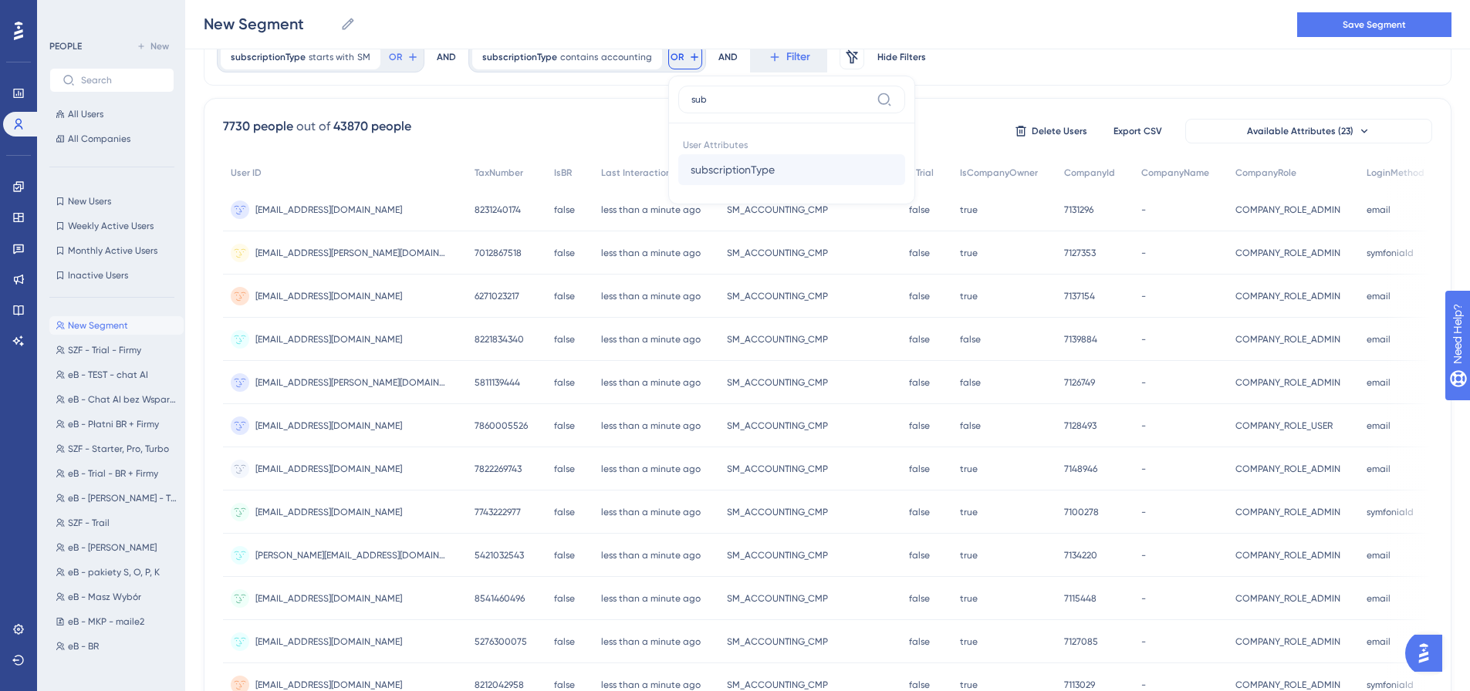
type input "sub"
click at [751, 177] on span "subscriptionType" at bounding box center [733, 169] width 84 height 19
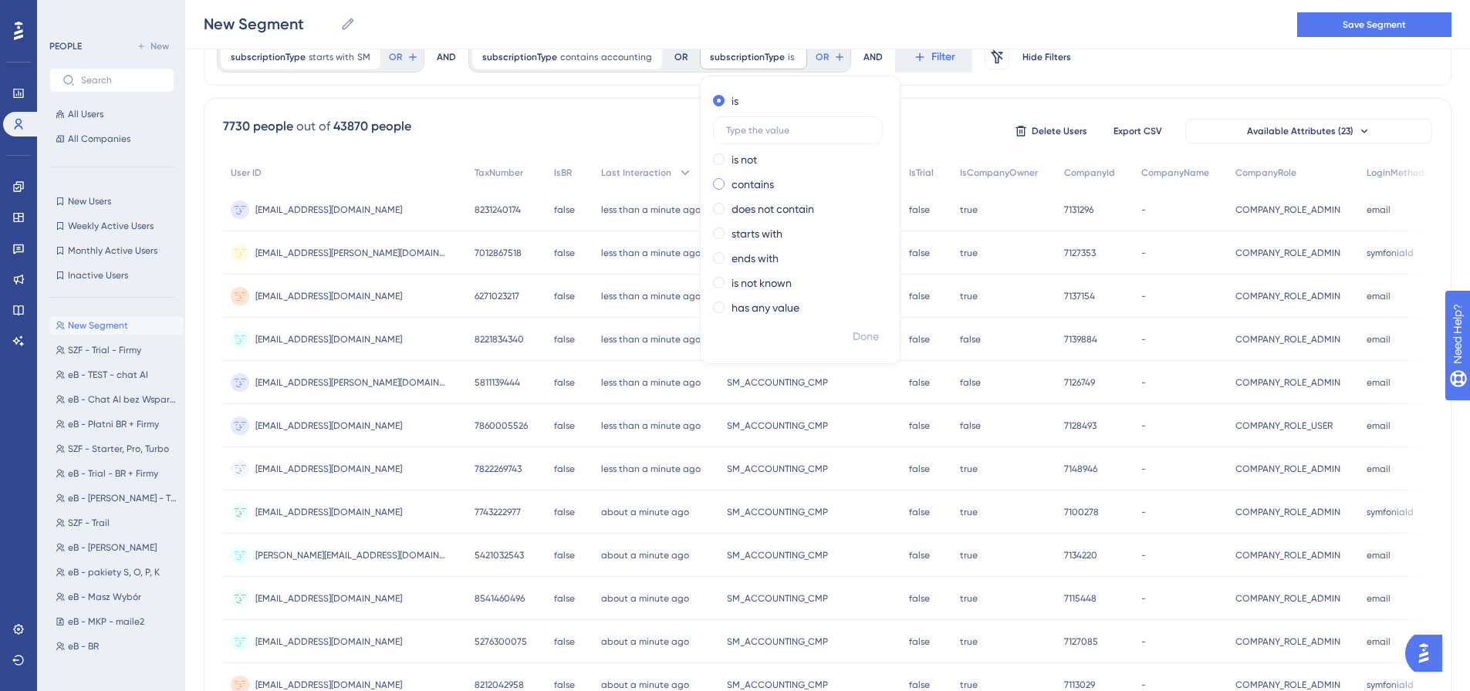
click at [731, 189] on label "contains" at bounding box center [752, 184] width 42 height 19
click at [769, 181] on input "text" at bounding box center [798, 179] width 144 height 11
type input "o"
type input "sales"
click at [856, 339] on span "Done" at bounding box center [866, 337] width 26 height 19
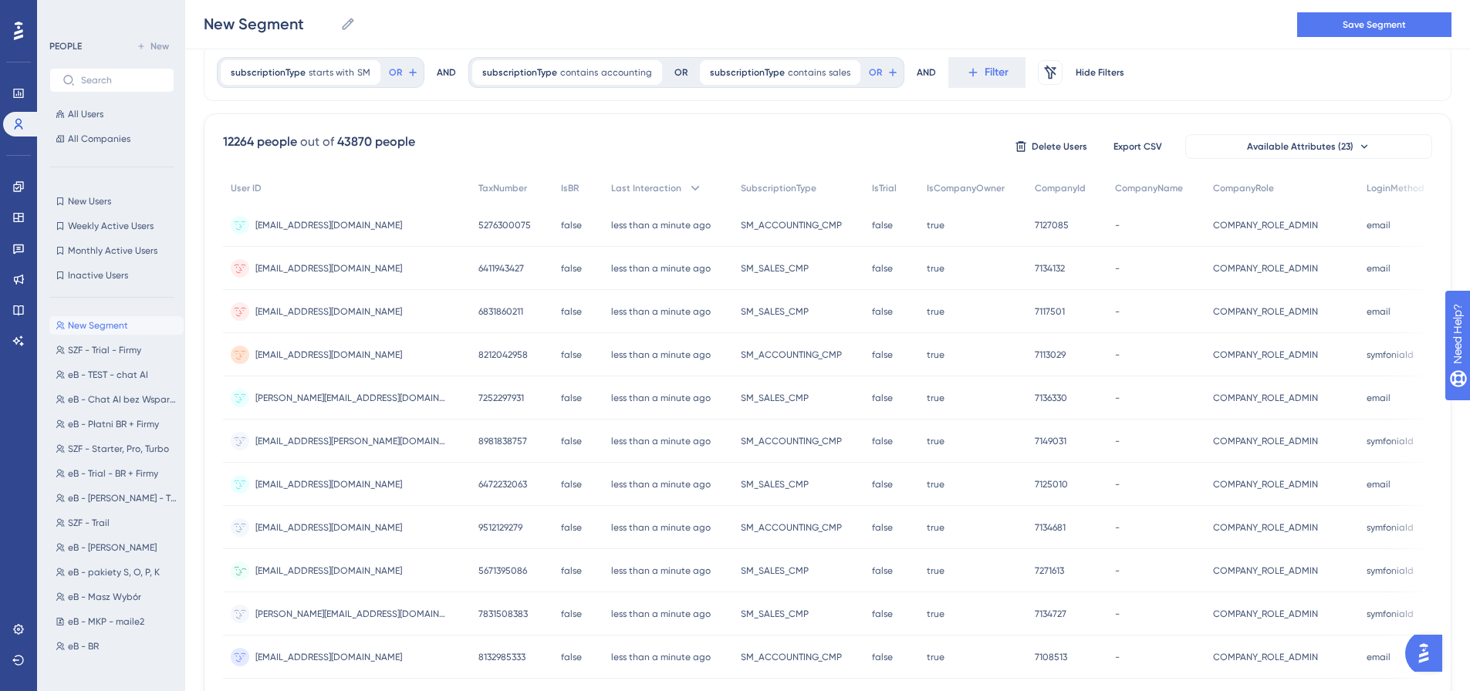
scroll to position [0, 0]
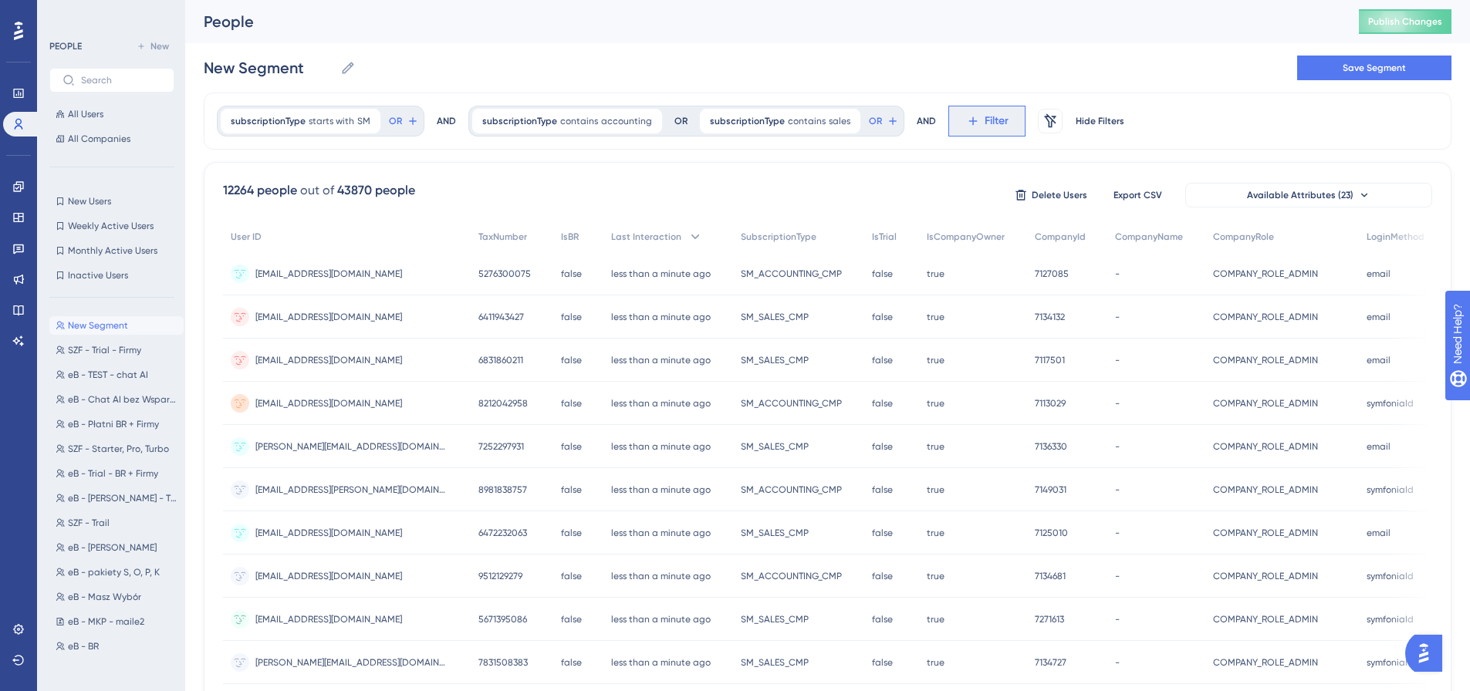
click at [984, 124] on span "Filter" at bounding box center [996, 121] width 24 height 19
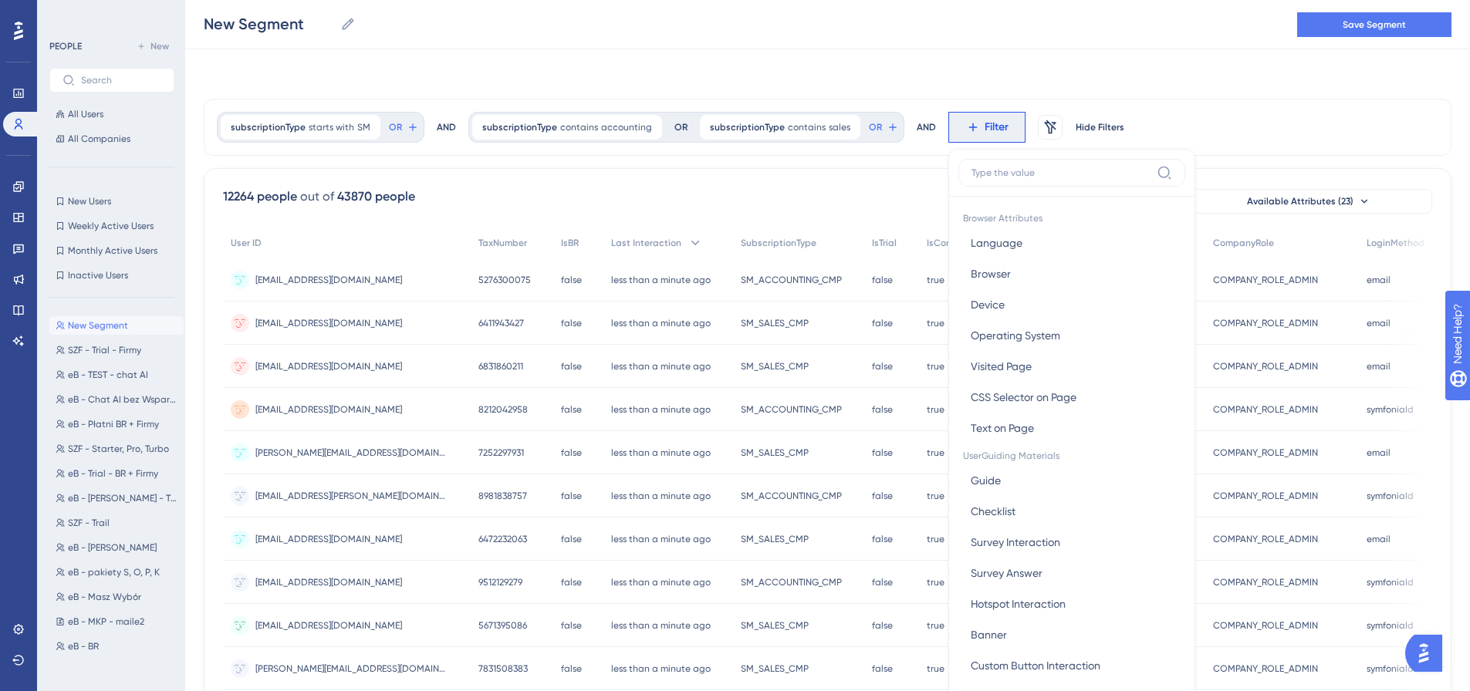
scroll to position [72, 0]
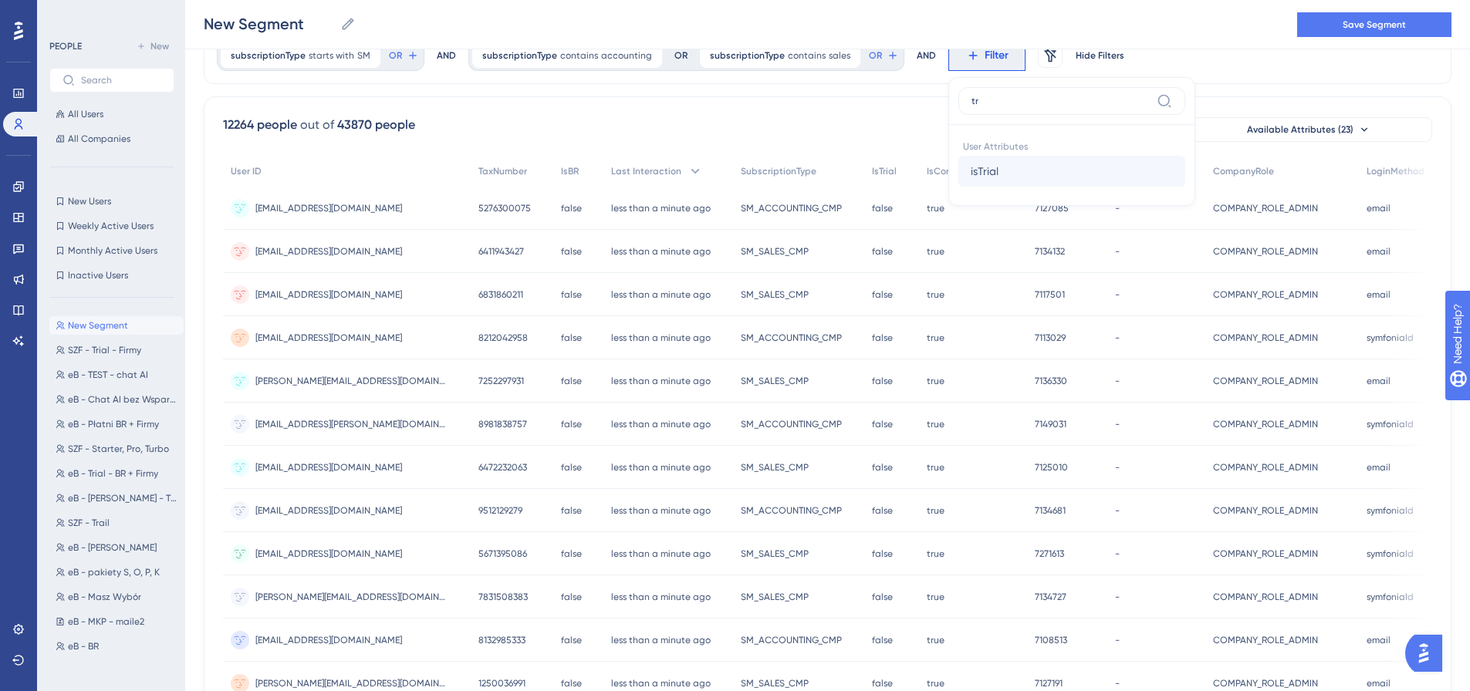
type input "tr"
click at [978, 179] on span "isTrial" at bounding box center [985, 171] width 28 height 19
click at [996, 126] on label "is false" at bounding box center [1000, 124] width 33 height 19
click at [1105, 208] on span "Done" at bounding box center [1118, 203] width 26 height 19
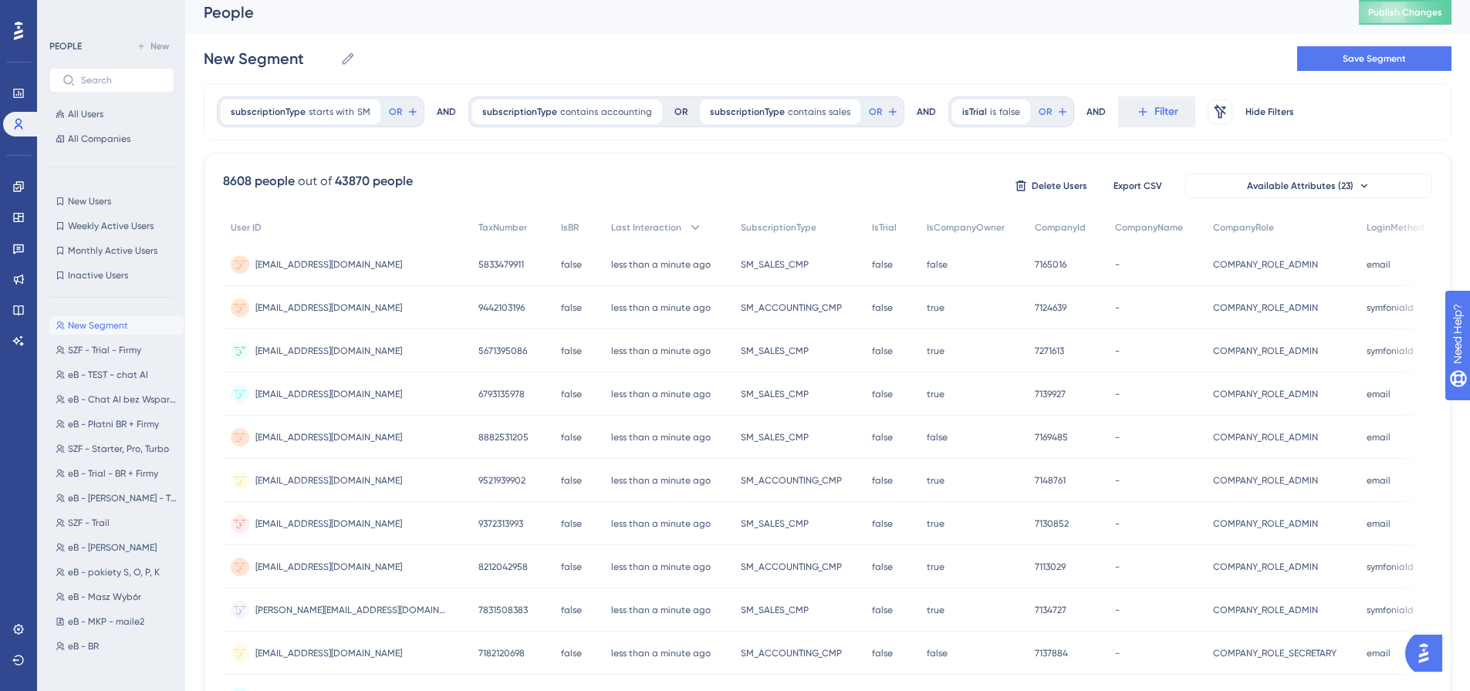
scroll to position [0, 0]
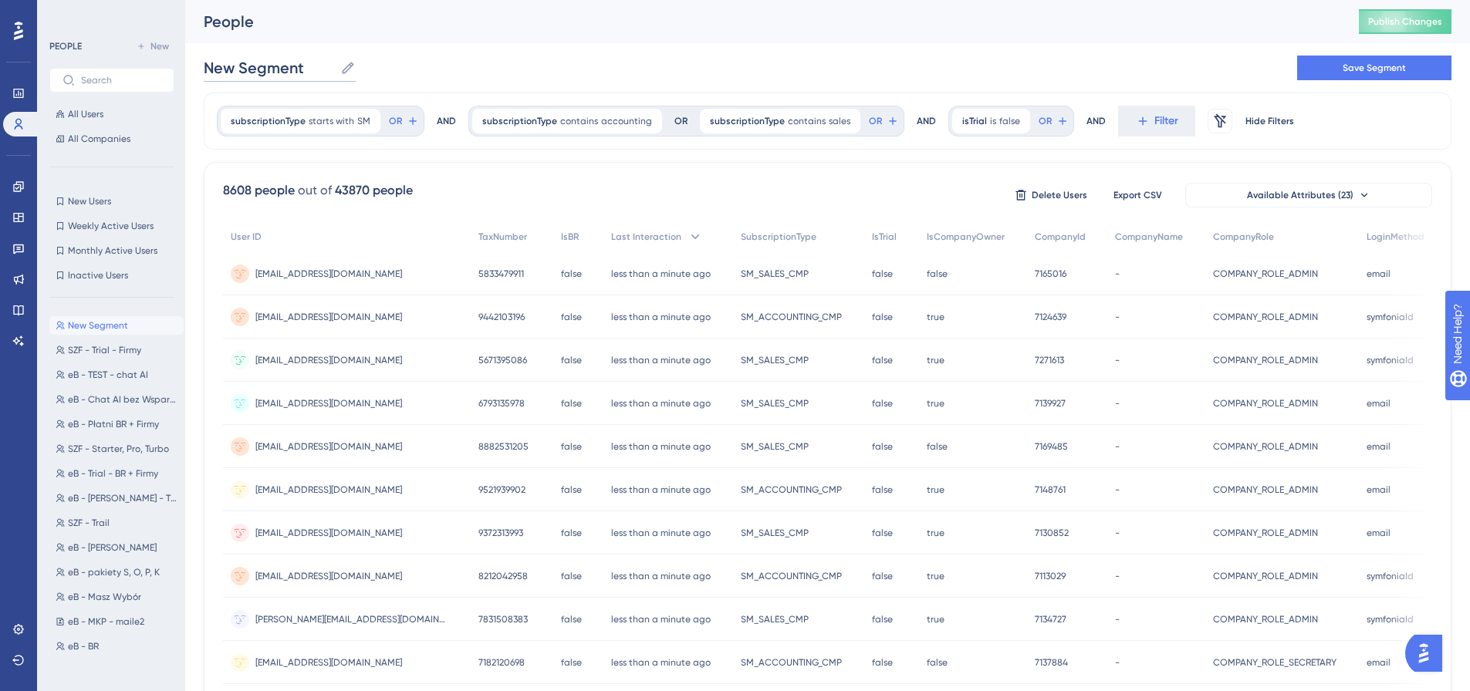
click at [274, 62] on input "New Segment" at bounding box center [269, 68] width 130 height 22
type input "eB - Firmy Płatni"
click at [1352, 68] on span "Save Segment" at bounding box center [1373, 68] width 63 height 12
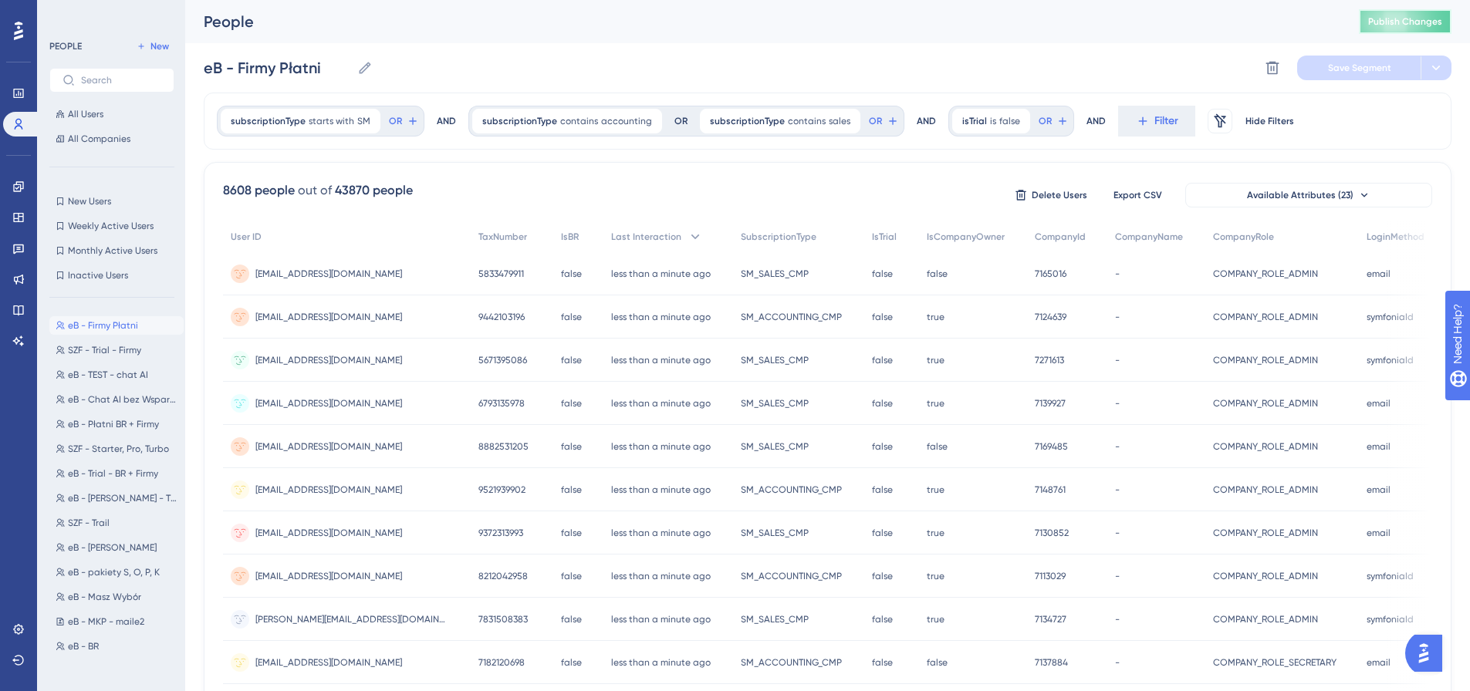
click at [1387, 23] on span "Publish Changes" at bounding box center [1405, 21] width 74 height 12
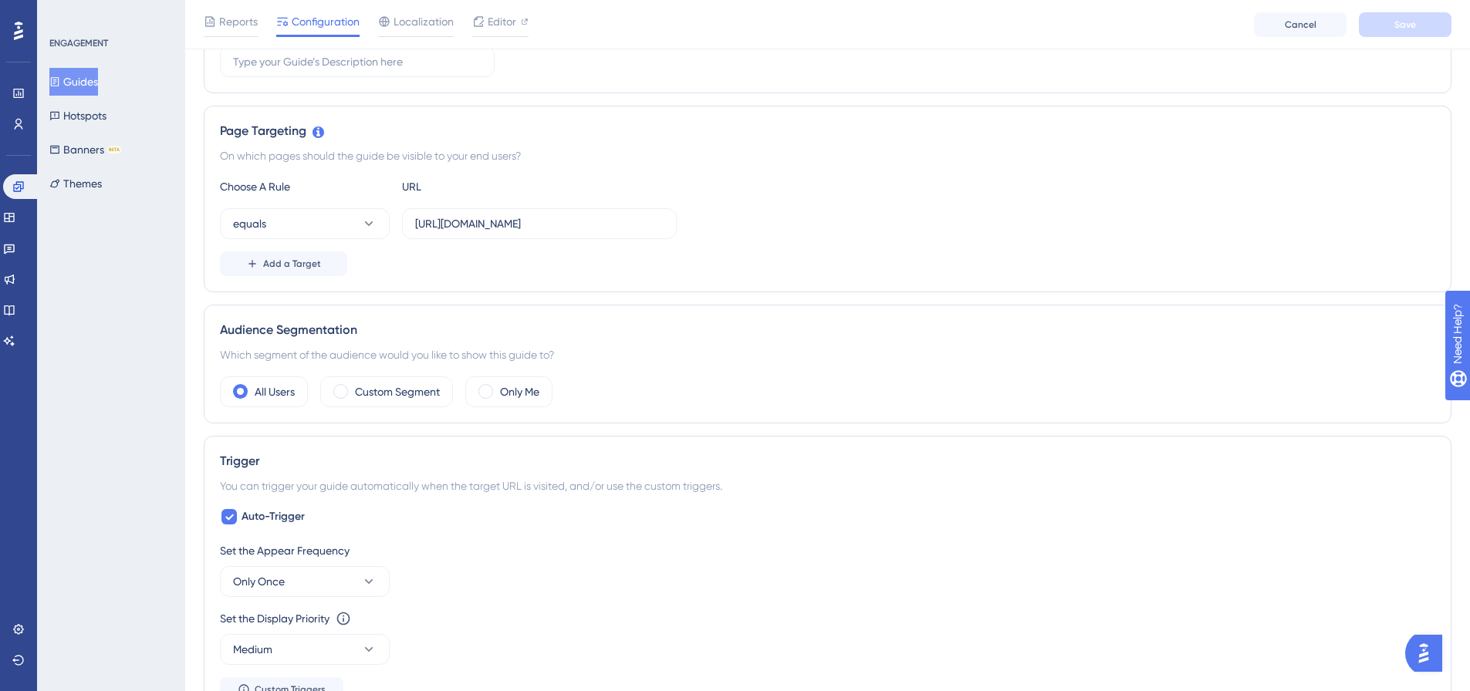
scroll to position [309, 0]
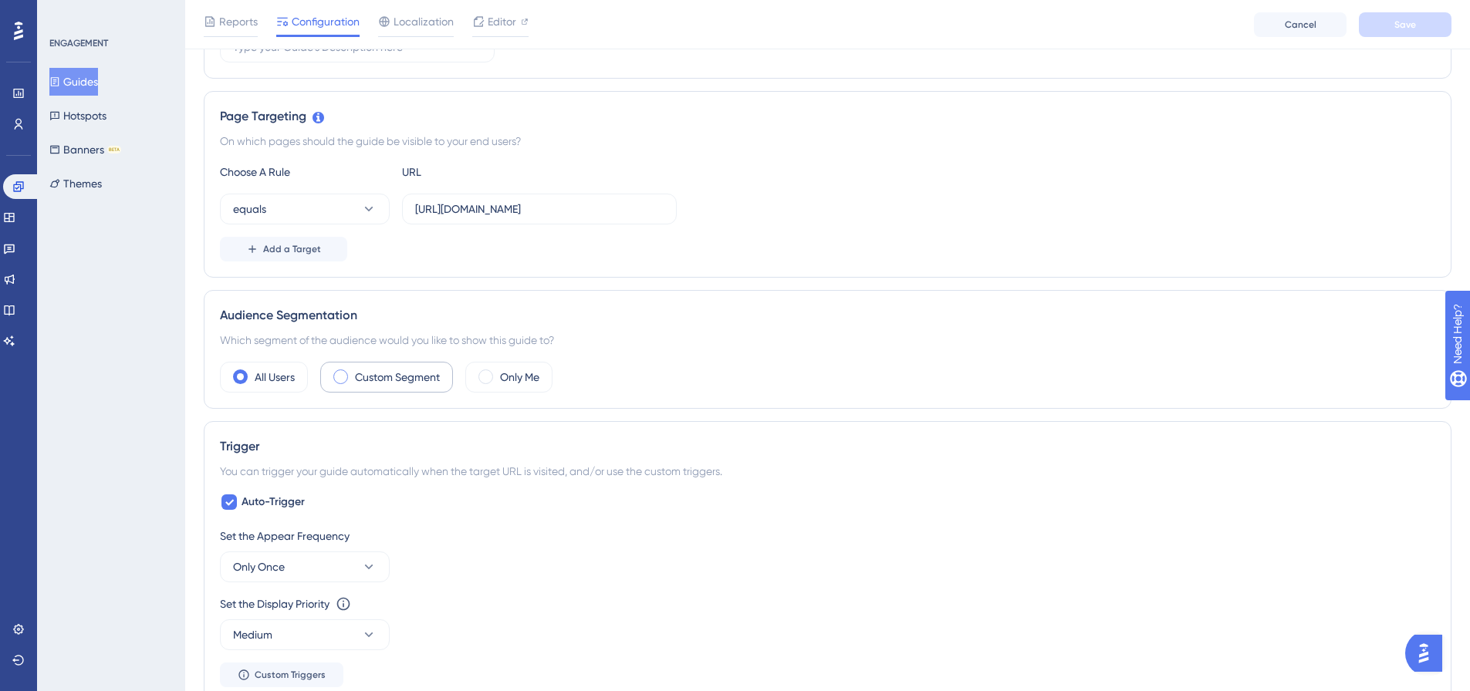
click at [410, 375] on label "Custom Segment" at bounding box center [397, 377] width 85 height 19
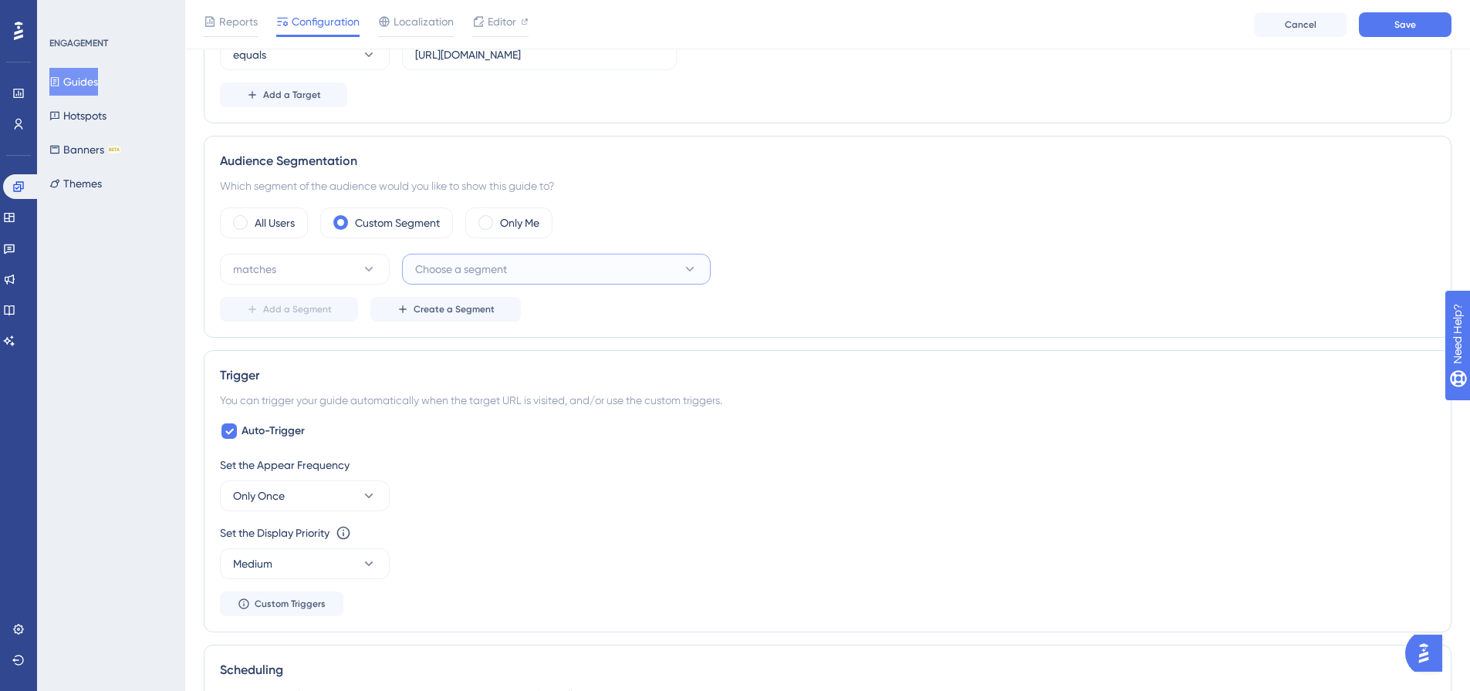
click at [486, 272] on span "Choose a segment" at bounding box center [461, 269] width 92 height 19
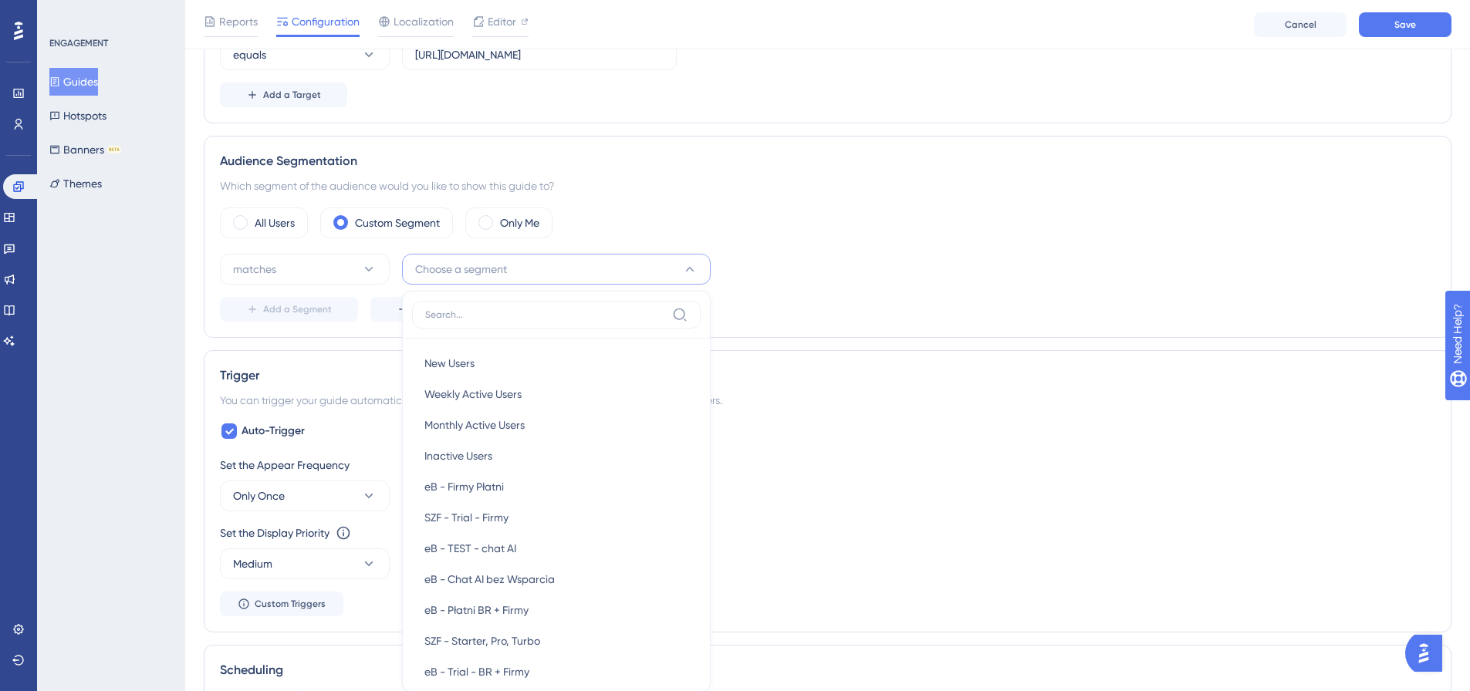
scroll to position [606, 0]
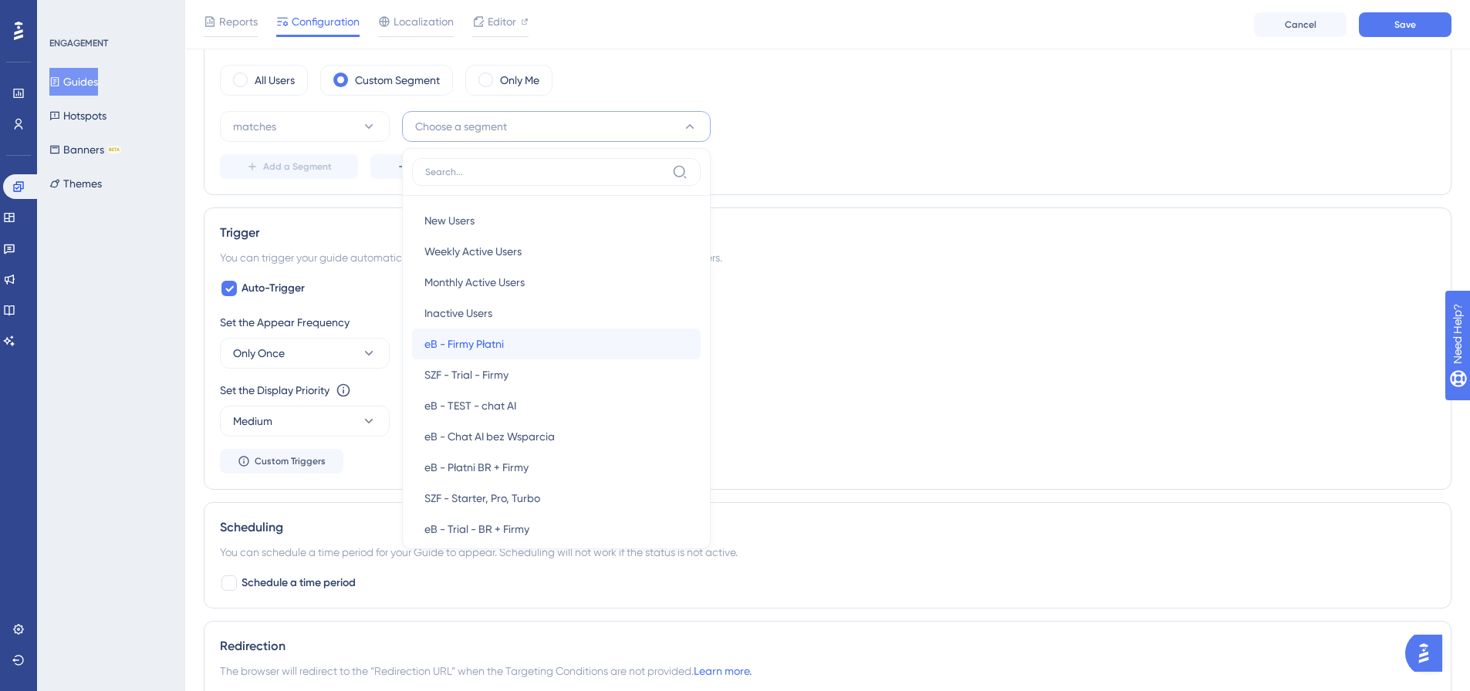
click at [547, 343] on div "eB - Firmy Płatni eB - Firmy Płatni" at bounding box center [556, 344] width 264 height 31
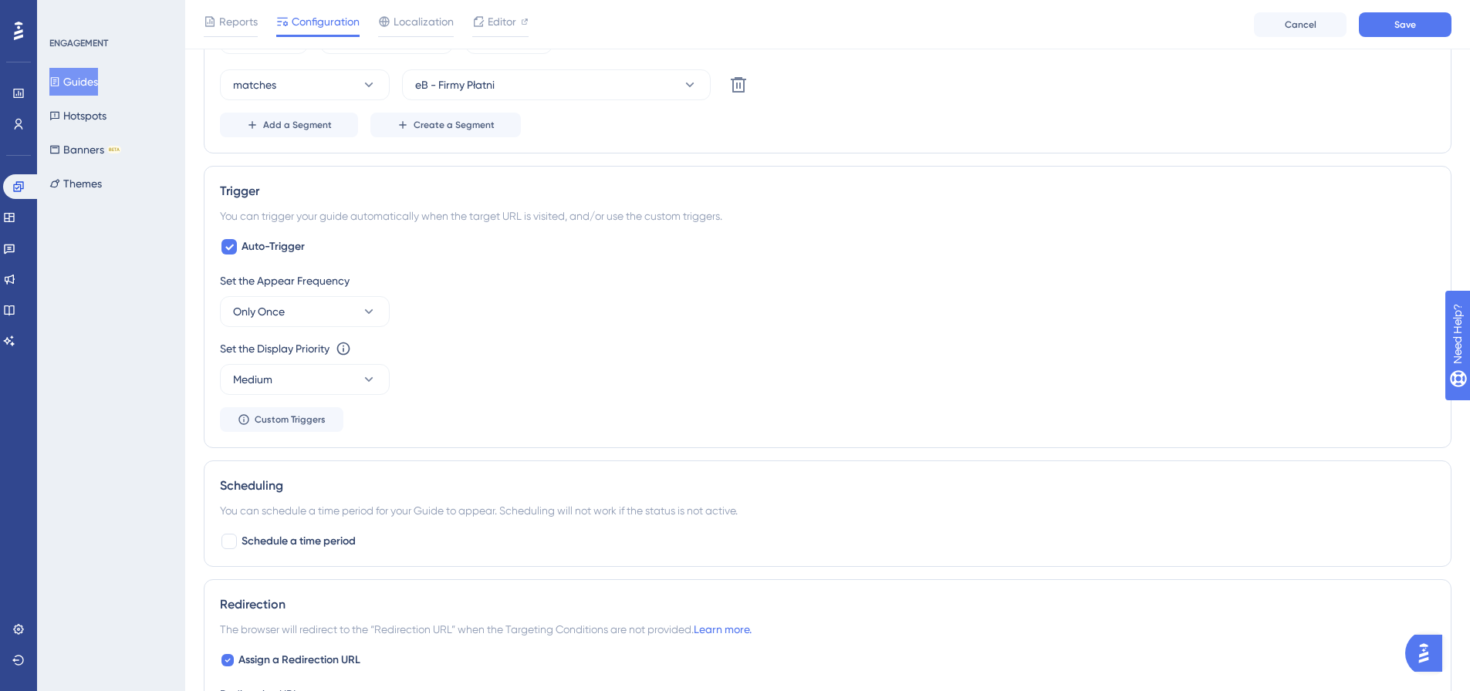
scroll to position [683, 0]
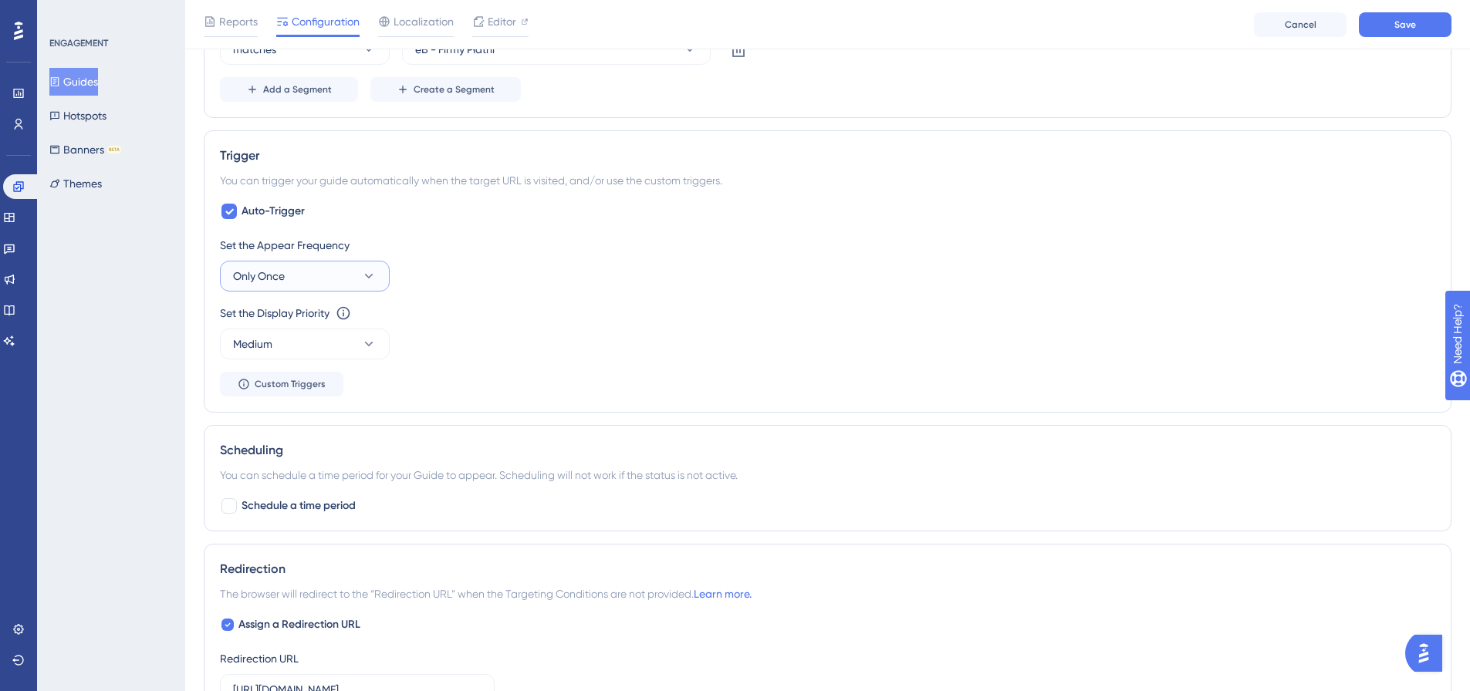
click at [316, 275] on button "Only Once" at bounding box center [305, 276] width 170 height 31
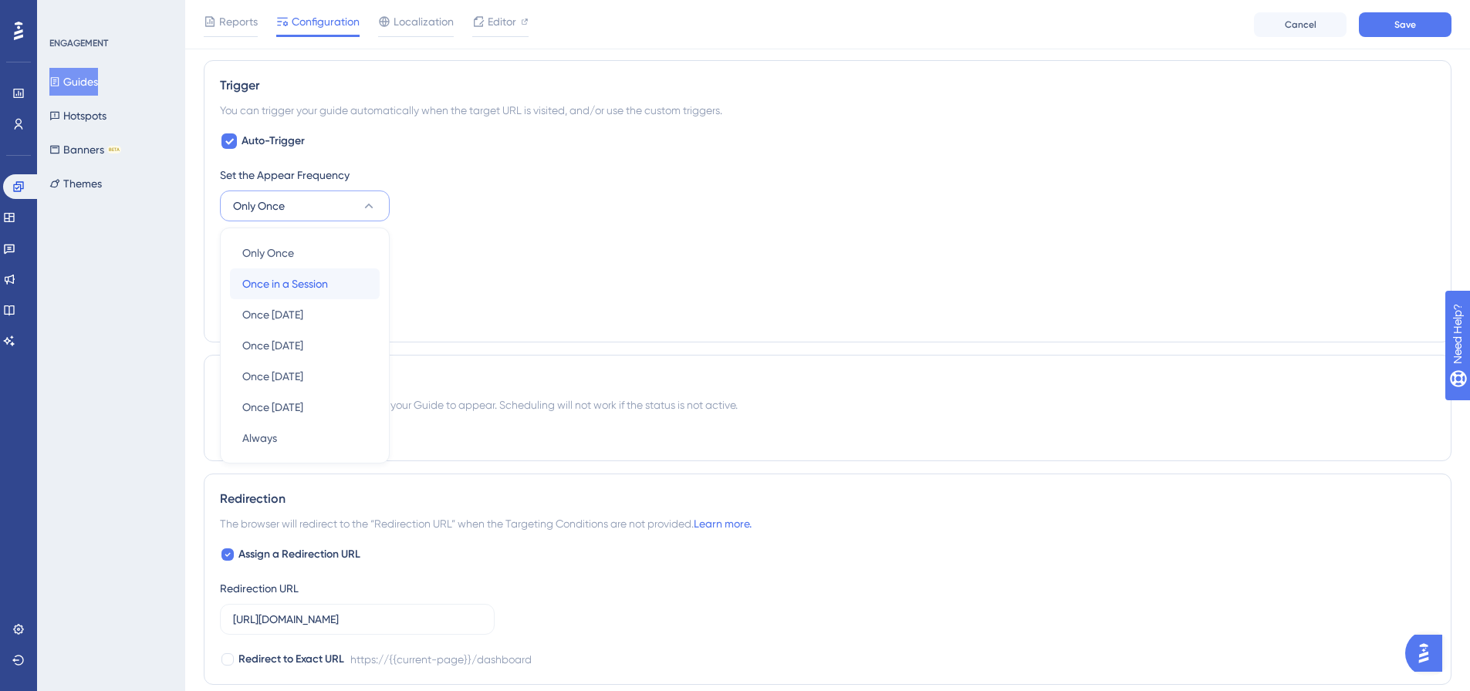
click at [308, 276] on span "Once in a Session" at bounding box center [285, 284] width 86 height 19
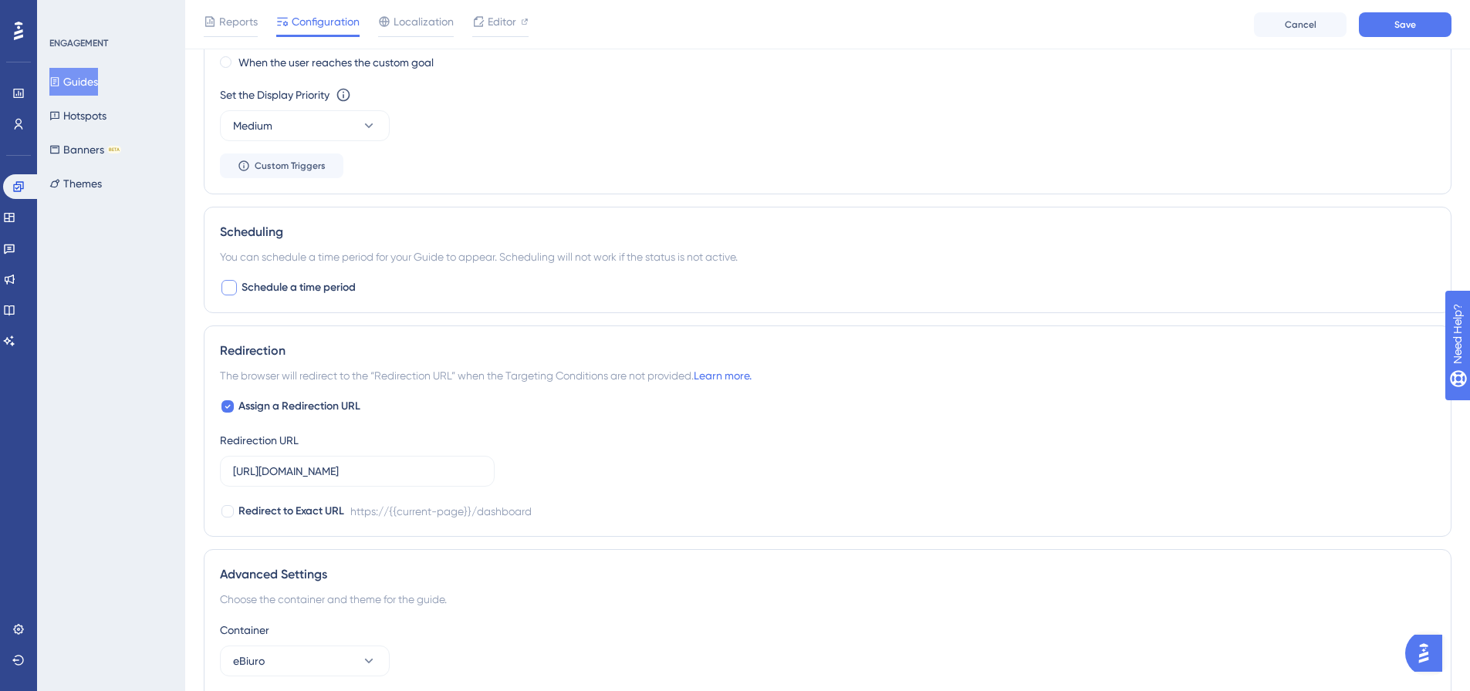
click at [301, 287] on span "Schedule a time period" at bounding box center [298, 288] width 114 height 19
checkbox input "true"
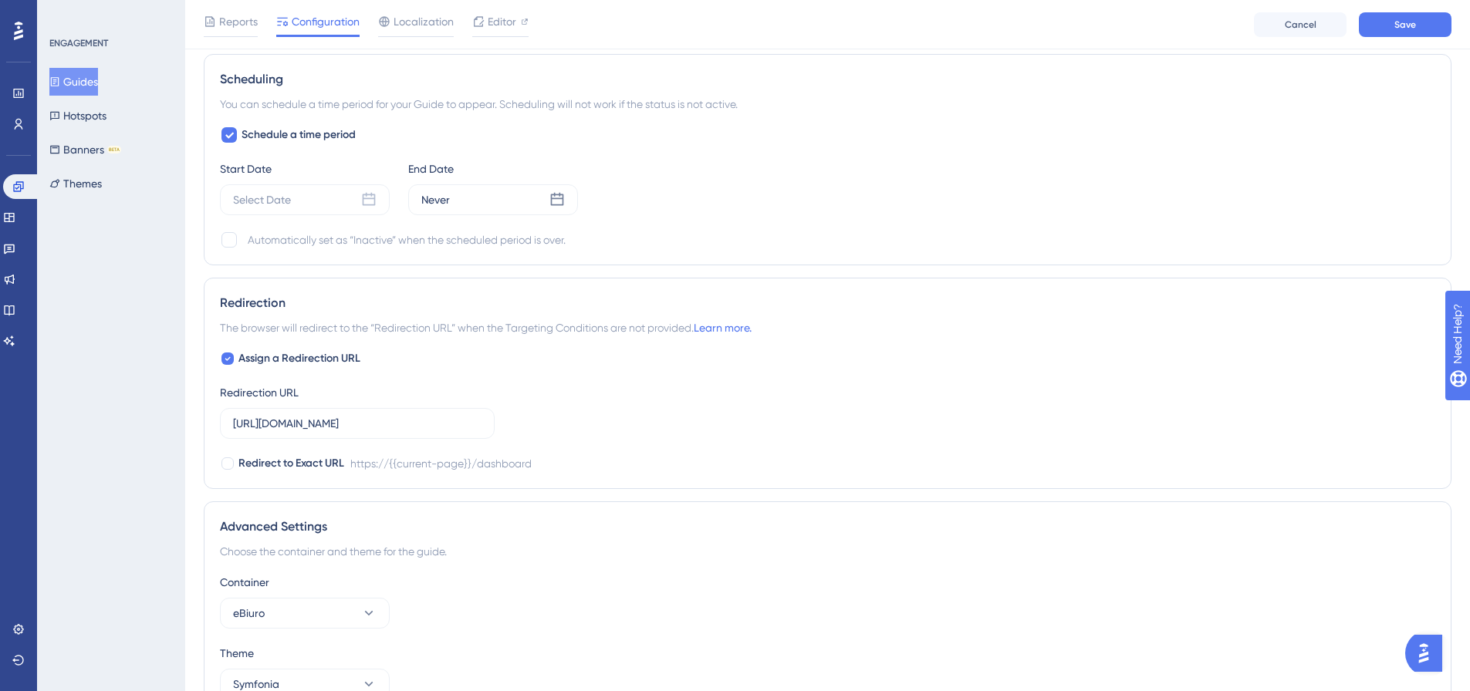
scroll to position [1216, 0]
click at [343, 201] on div "Select Date" at bounding box center [305, 198] width 170 height 31
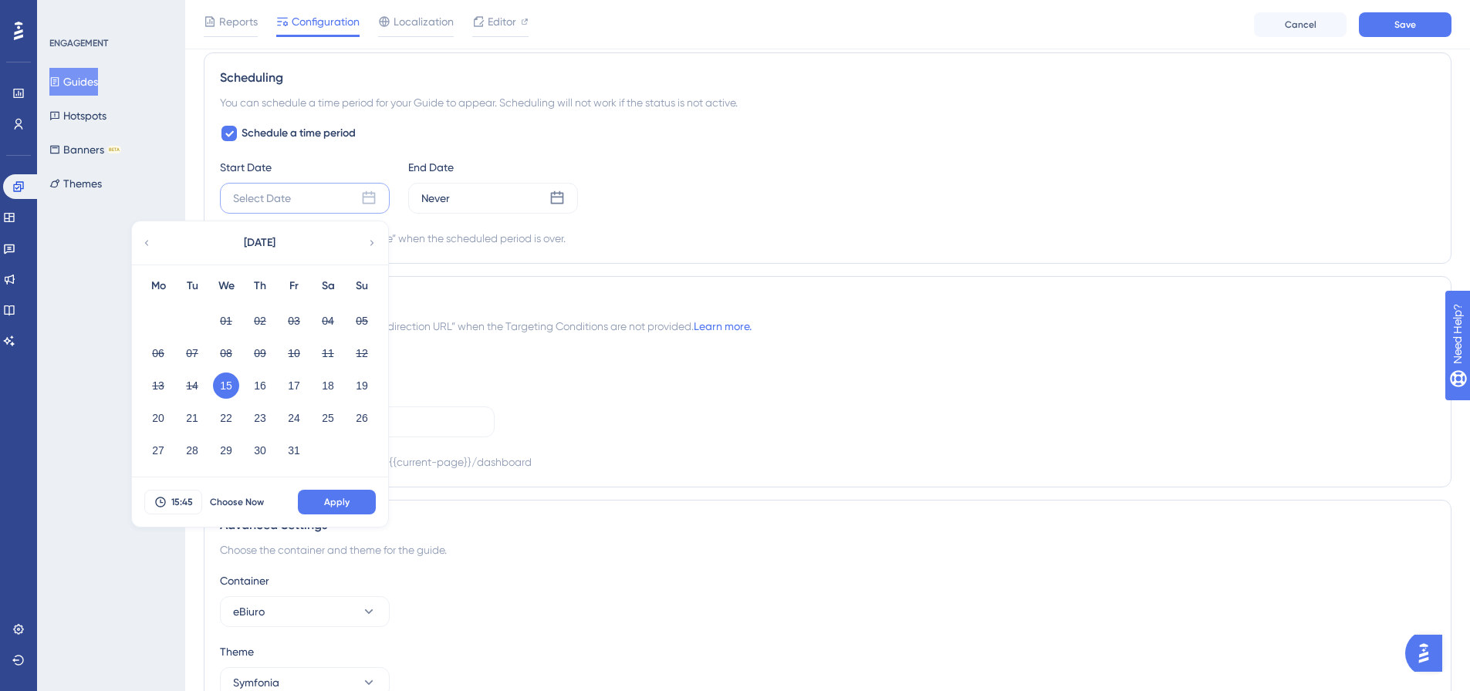
click at [343, 201] on div "Select Date [DATE] Mo Tu We Th Fr Sa Su 01 02 03 04 05 06 07 08 09 10 11 12 13 …" at bounding box center [305, 198] width 170 height 31
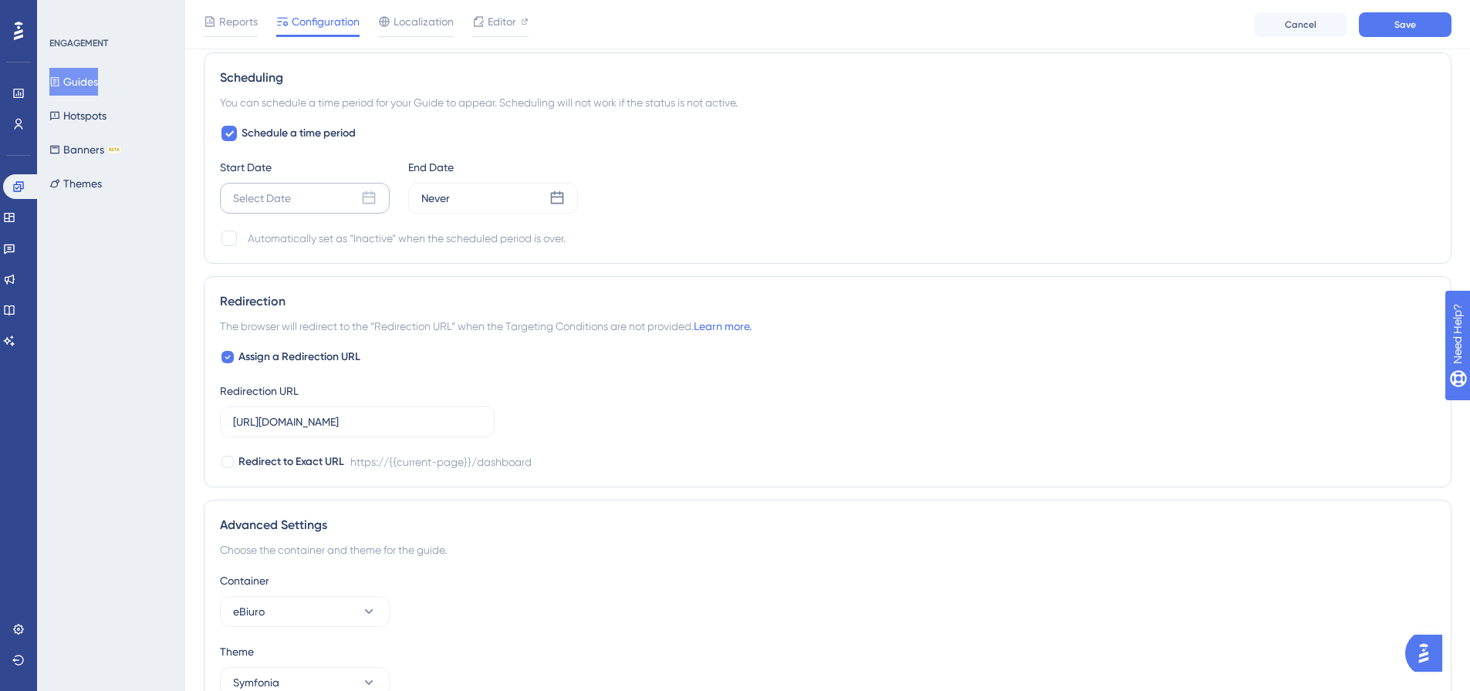
click at [344, 199] on div "Select Date" at bounding box center [305, 198] width 170 height 31
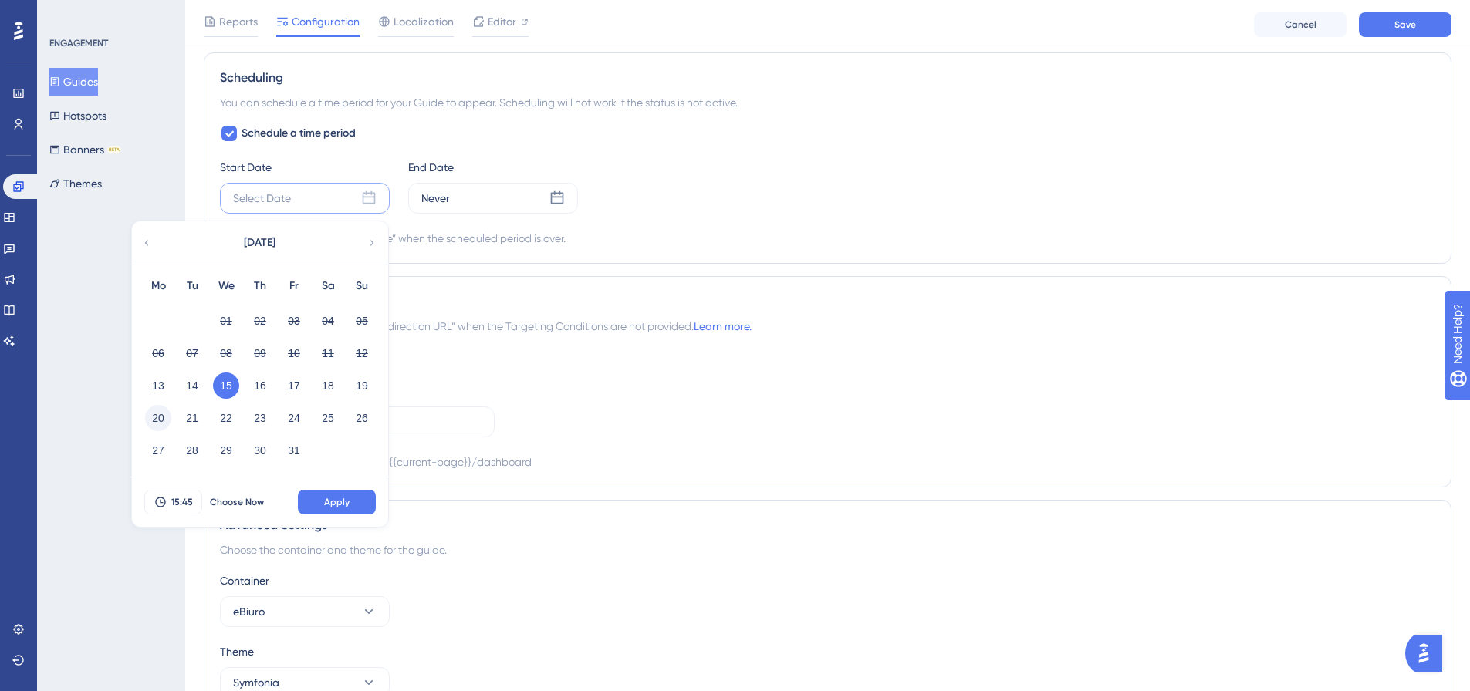
click at [156, 417] on button "20" at bounding box center [158, 418] width 26 height 26
click at [187, 495] on button "15:45" at bounding box center [173, 502] width 58 height 25
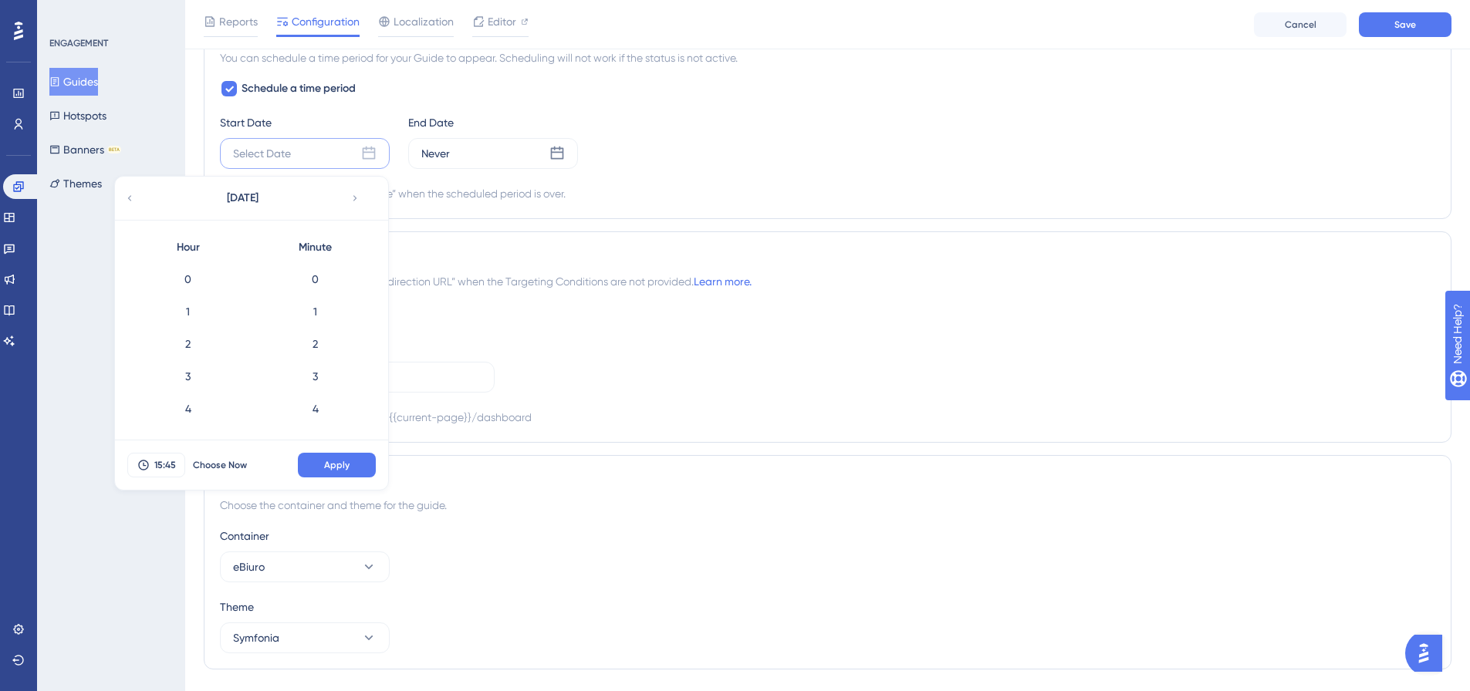
scroll to position [1392, 0]
drag, startPoint x: 191, startPoint y: 283, endPoint x: 174, endPoint y: 477, distance: 194.4
click at [174, 444] on div "[DATE] Hour 0 1 2 3 4 5 6 7 8 9 10 11 12 13 14 15 16 17 18 19 20 21 22 23 Minut…" at bounding box center [251, 333] width 275 height 315
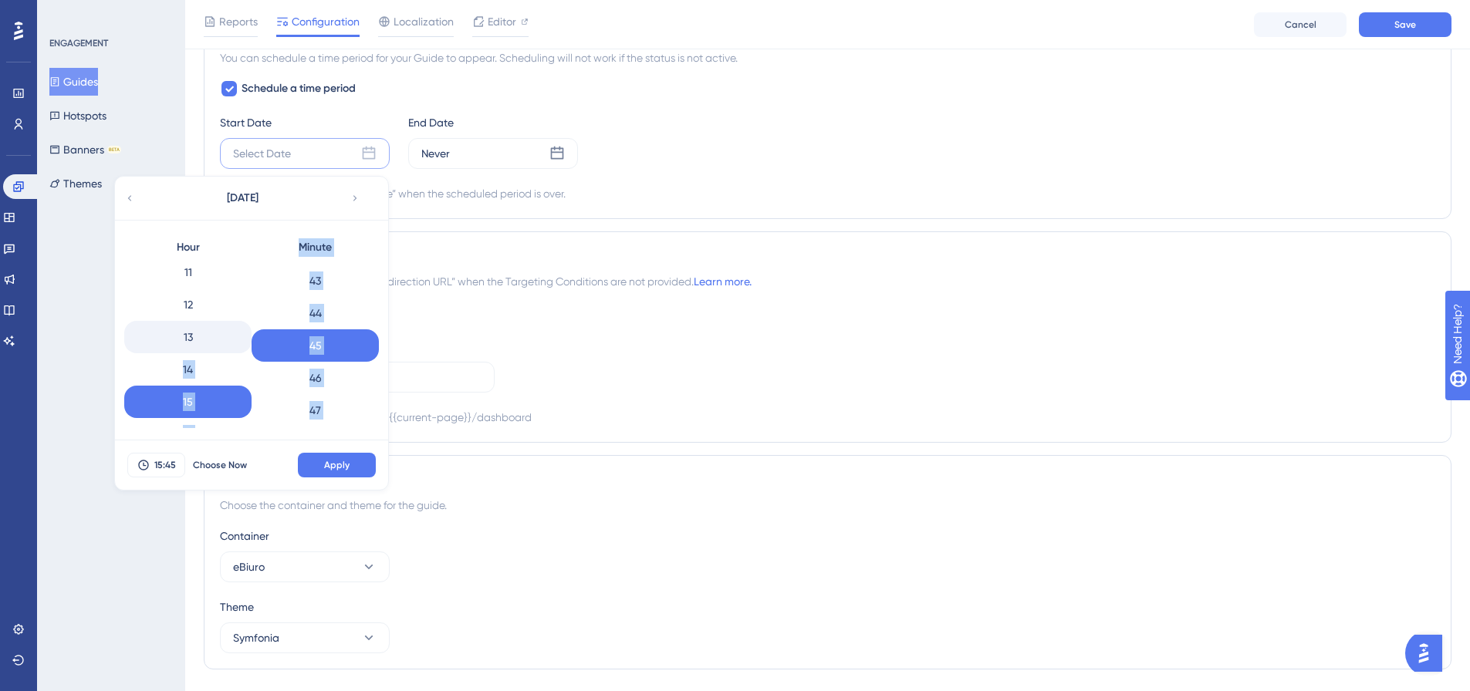
scroll to position [0, 0]
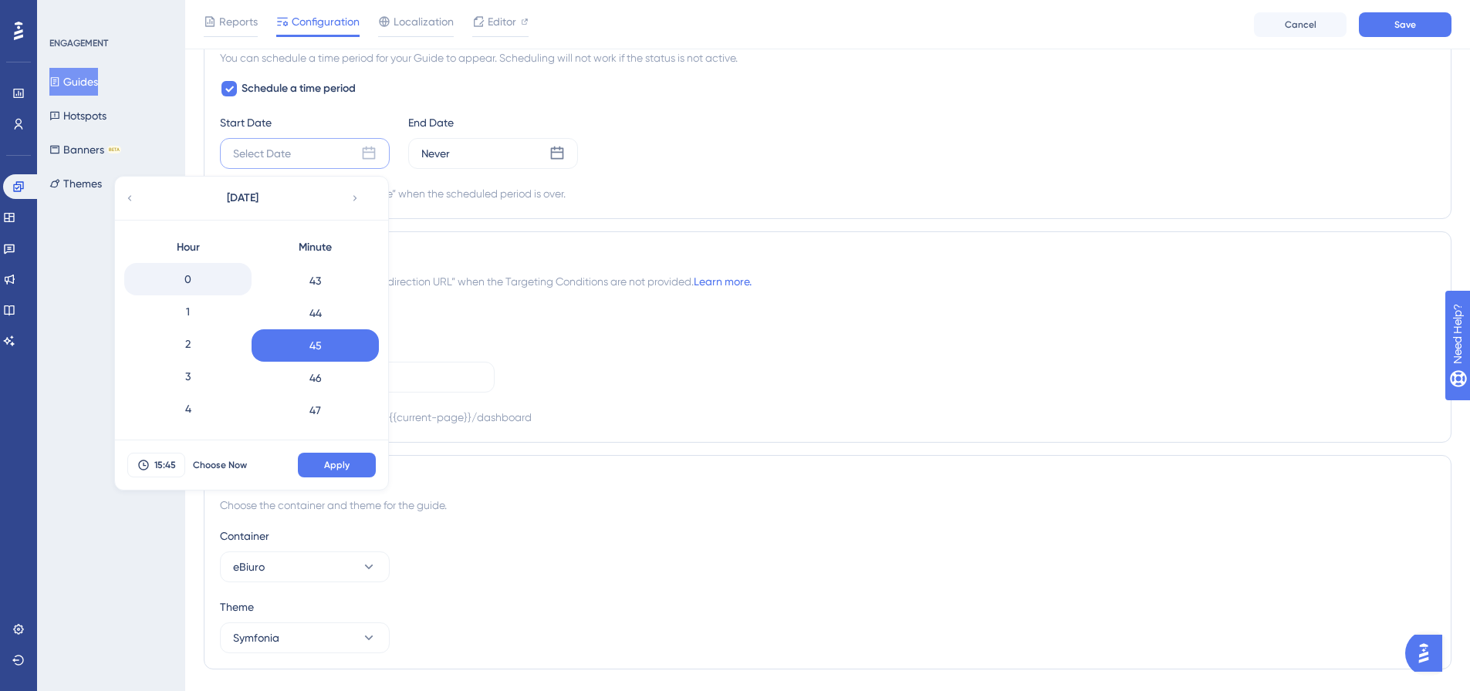
click at [201, 279] on div "0" at bounding box center [187, 279] width 127 height 32
click at [352, 467] on button "Apply" at bounding box center [337, 465] width 78 height 25
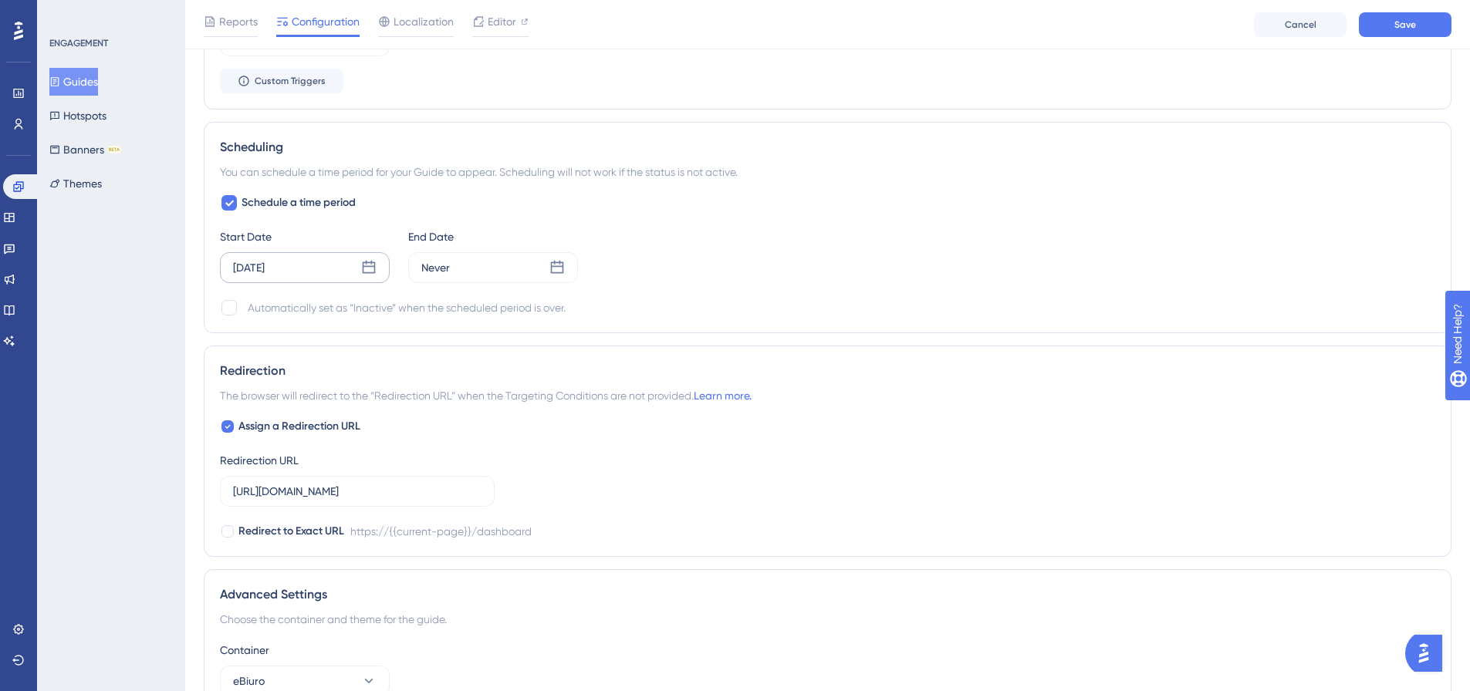
scroll to position [1069, 0]
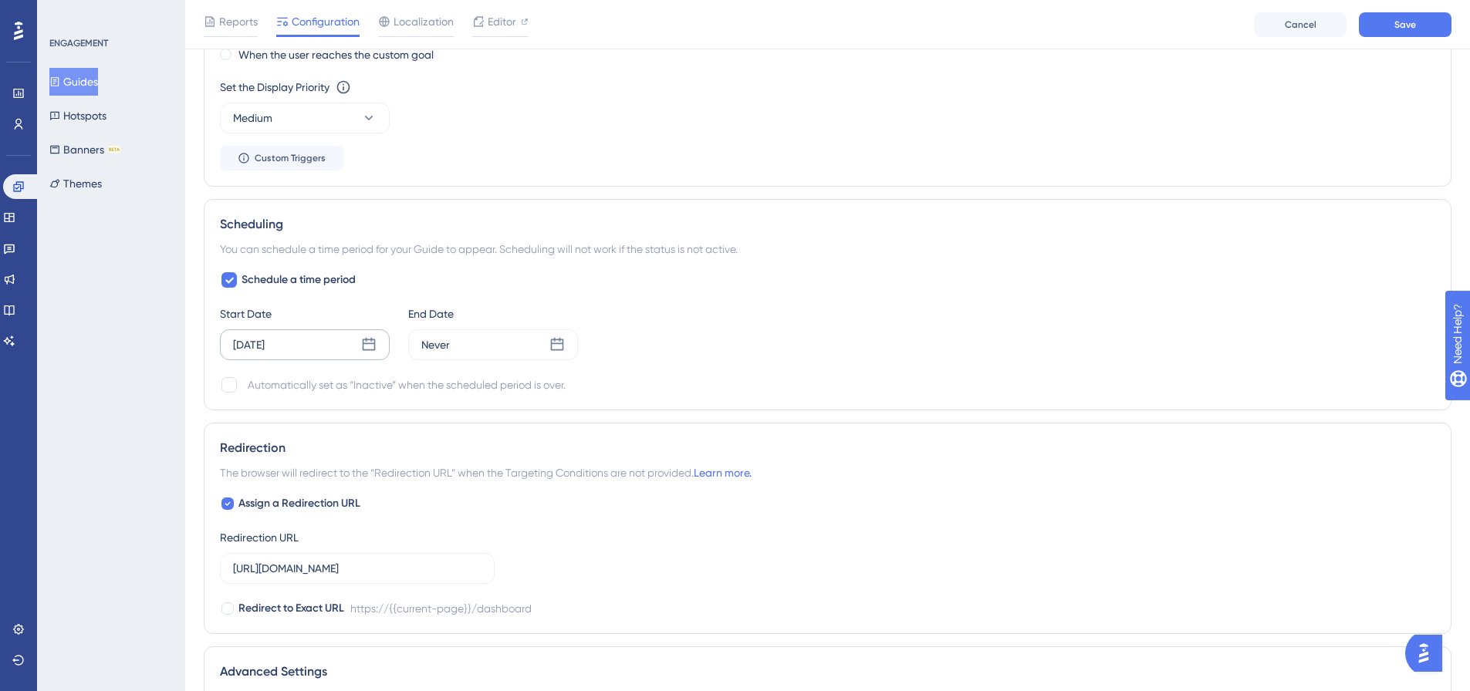
click at [370, 390] on div "Automatically set as “Inactive” when the scheduled period is over." at bounding box center [407, 385] width 318 height 19
click at [230, 382] on div at bounding box center [228, 384] width 15 height 15
click at [226, 381] on icon at bounding box center [229, 385] width 9 height 12
checkbox input "false"
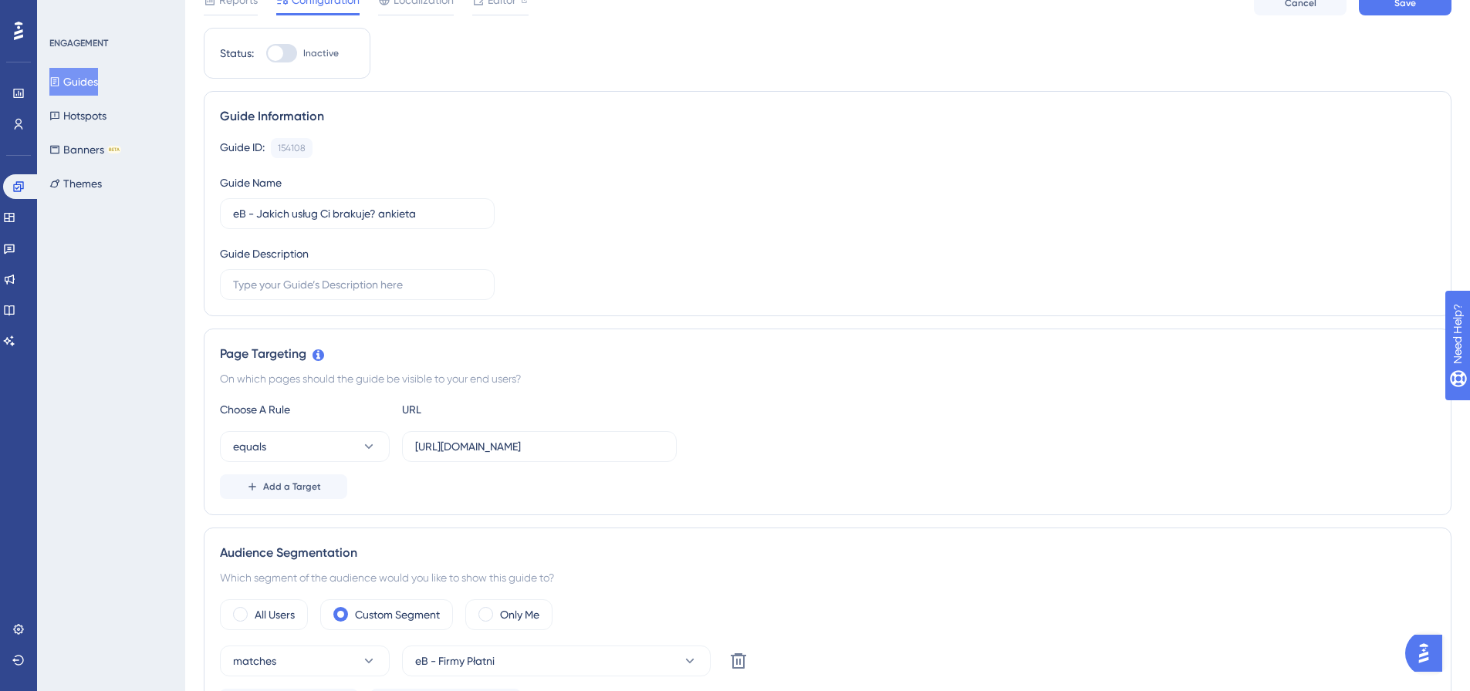
scroll to position [0, 0]
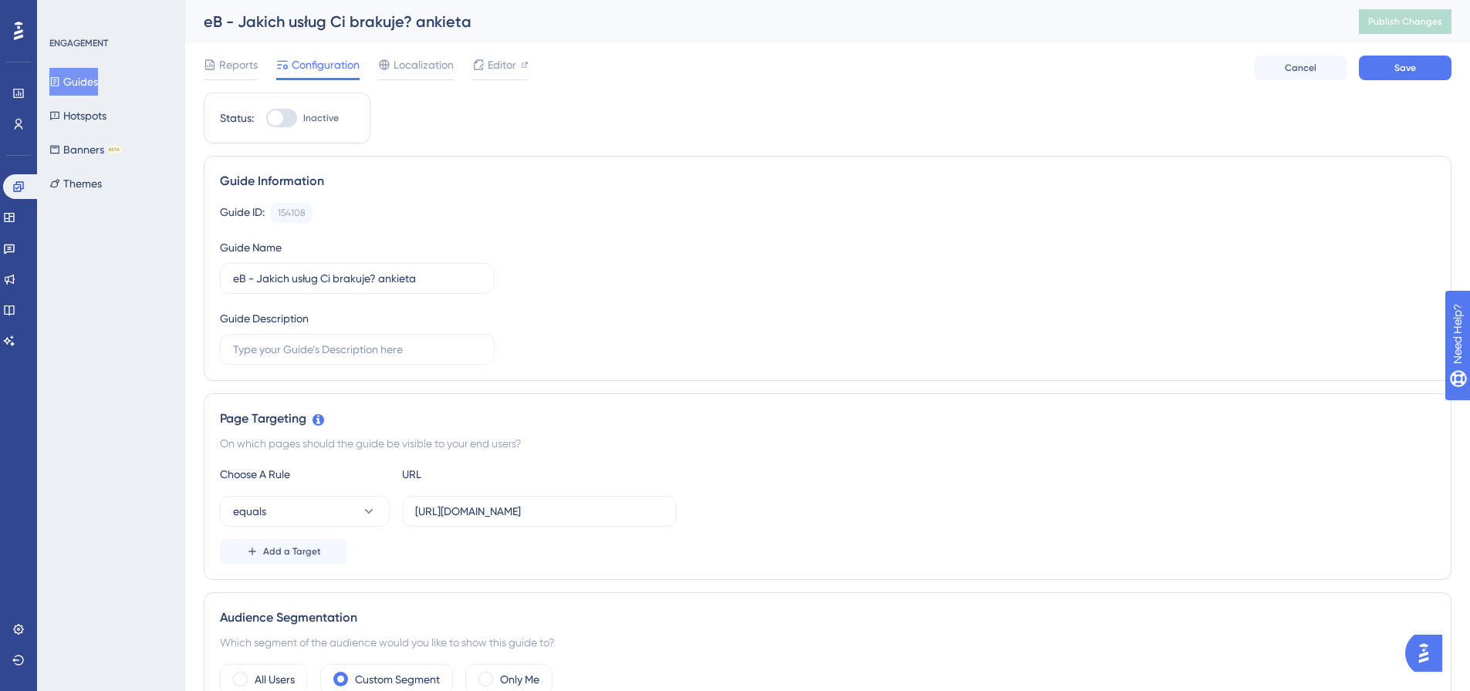
click at [285, 119] on div at bounding box center [281, 118] width 31 height 19
click at [266, 119] on input "Inactive" at bounding box center [265, 118] width 1 height 1
checkbox input "true"
click at [1403, 66] on span "Save" at bounding box center [1405, 68] width 22 height 12
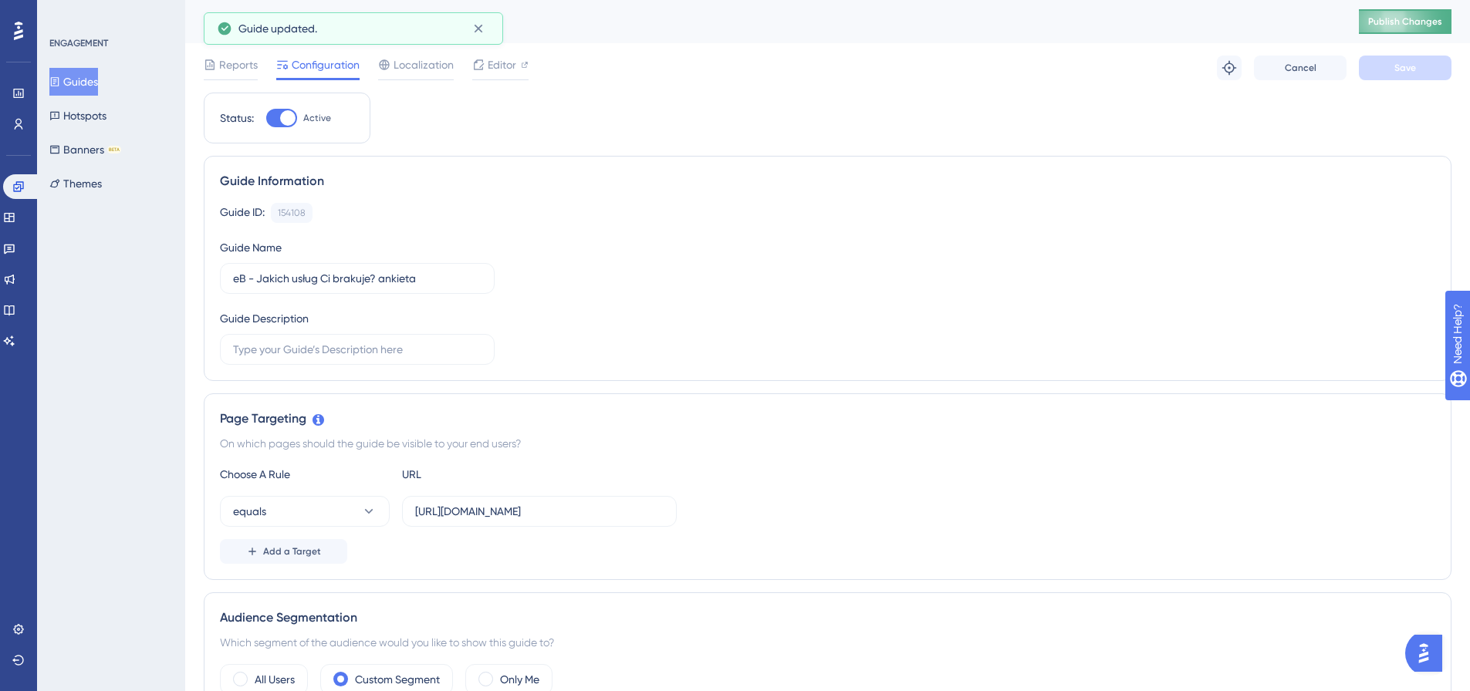
click at [1399, 15] on button "Publish Changes" at bounding box center [1405, 21] width 93 height 25
